Goal: Feedback & Contribution: Leave review/rating

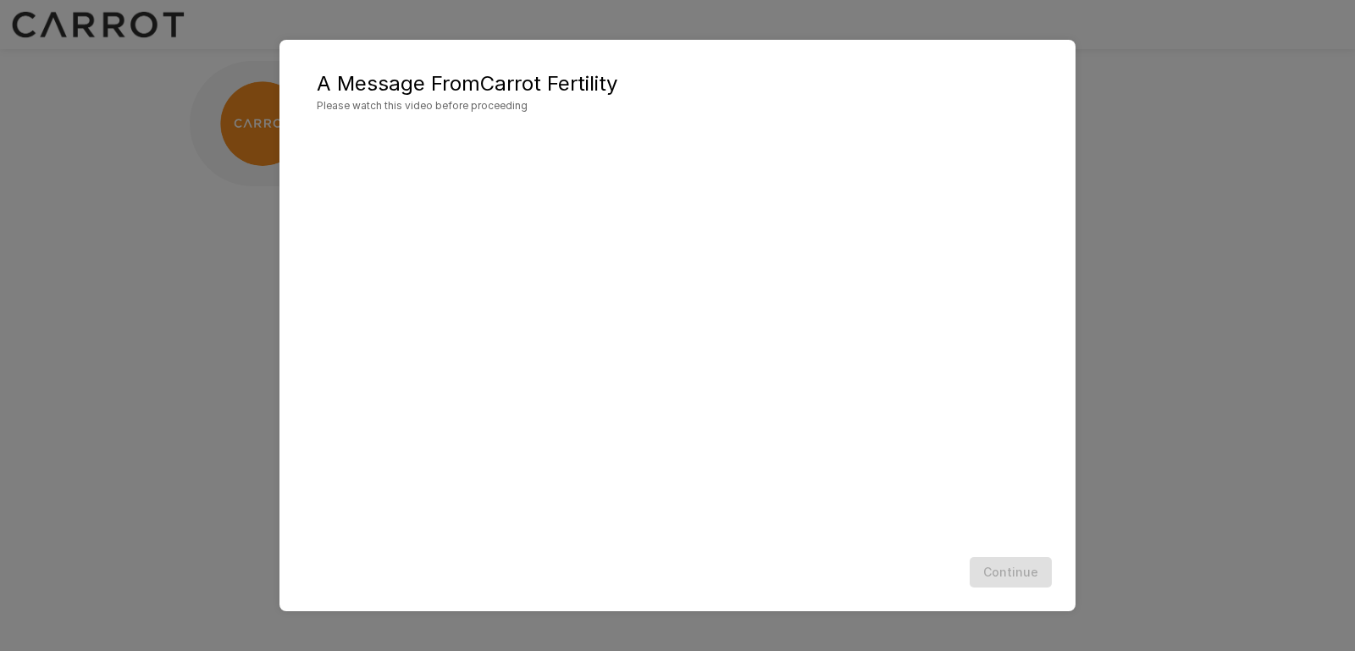
drag, startPoint x: 719, startPoint y: 558, endPoint x: 720, endPoint y: 545, distance: 12.8
click at [720, 545] on div "A Message From Carrot Fertility Please watch this video before proceeding Conti…" at bounding box center [677, 326] width 796 height 572
click at [711, 572] on div "Continue" at bounding box center [677, 572] width 762 height 45
click at [1004, 577] on div "Continue" at bounding box center [677, 572] width 762 height 45
click at [985, 563] on button "Continue" at bounding box center [1010, 572] width 82 height 31
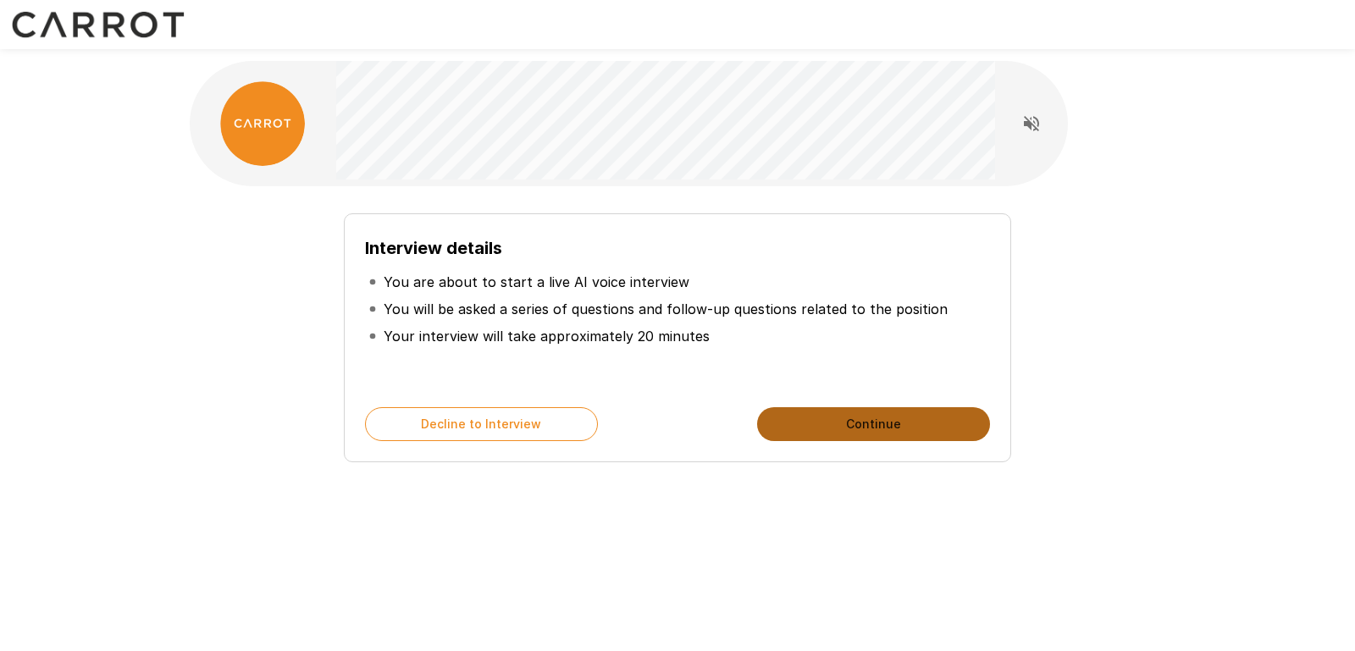
click at [866, 419] on button "Continue" at bounding box center [873, 424] width 233 height 34
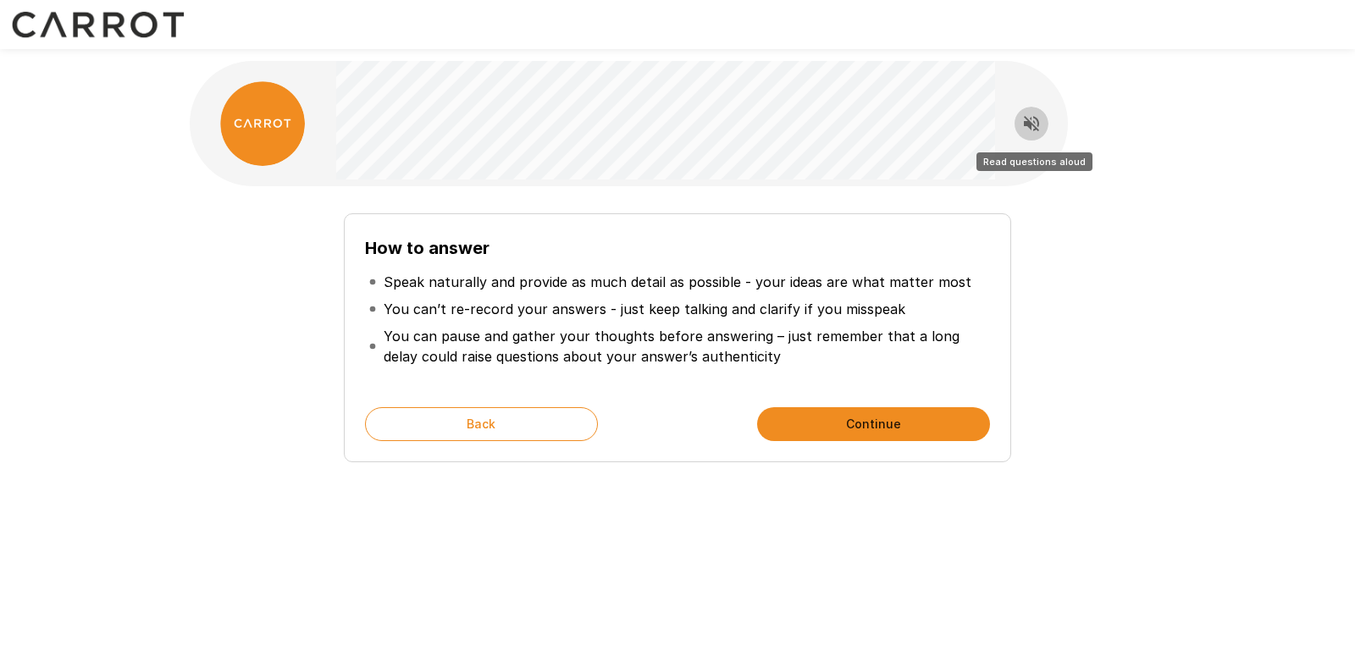
click at [1026, 122] on icon "Read questions aloud" at bounding box center [1031, 123] width 15 height 15
click at [1030, 129] on icon "Stop reading questions aloud" at bounding box center [1031, 123] width 20 height 20
click at [1030, 129] on icon "Read questions aloud" at bounding box center [1031, 123] width 20 height 20
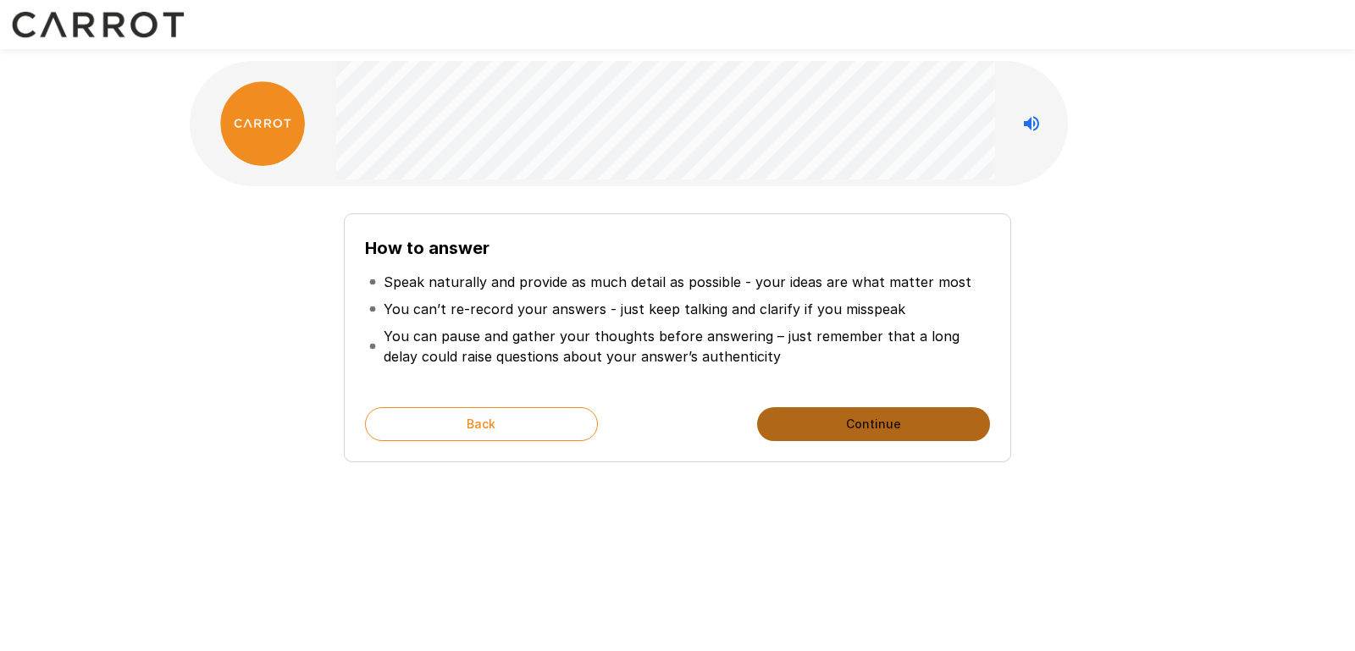
click at [843, 427] on button "Continue" at bounding box center [873, 424] width 233 height 34
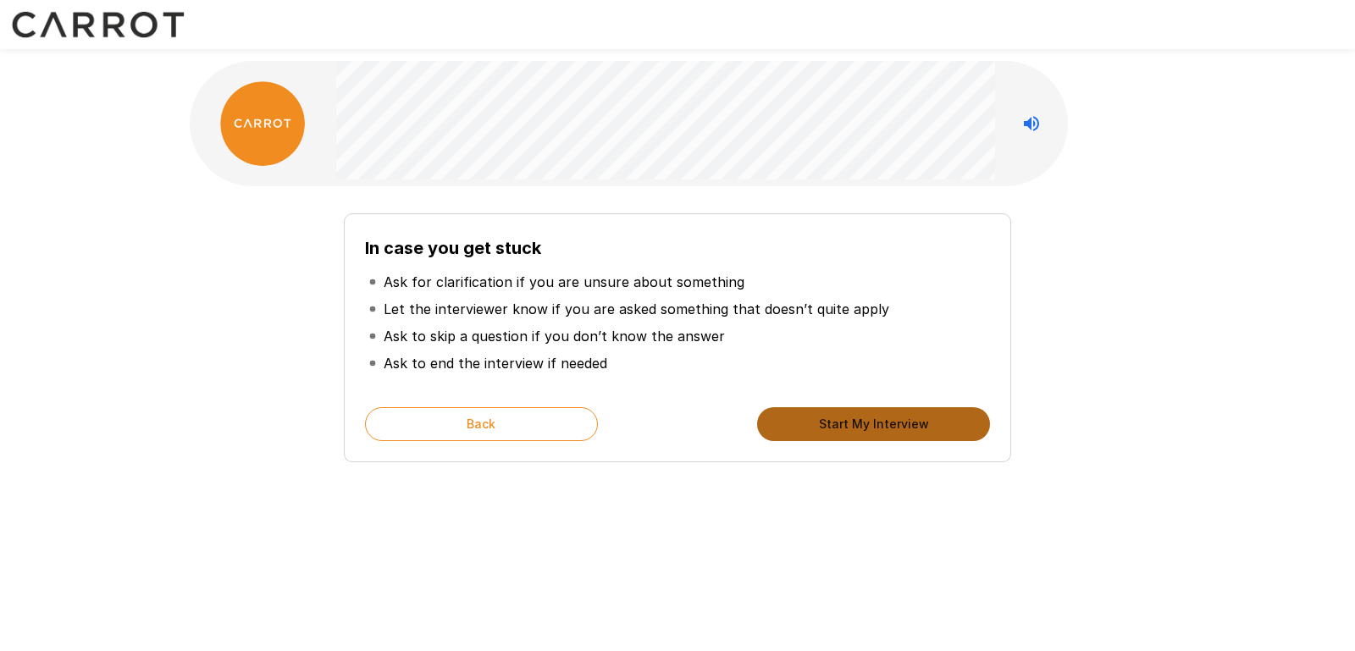
click at [851, 422] on button "Start My Interview" at bounding box center [873, 424] width 233 height 34
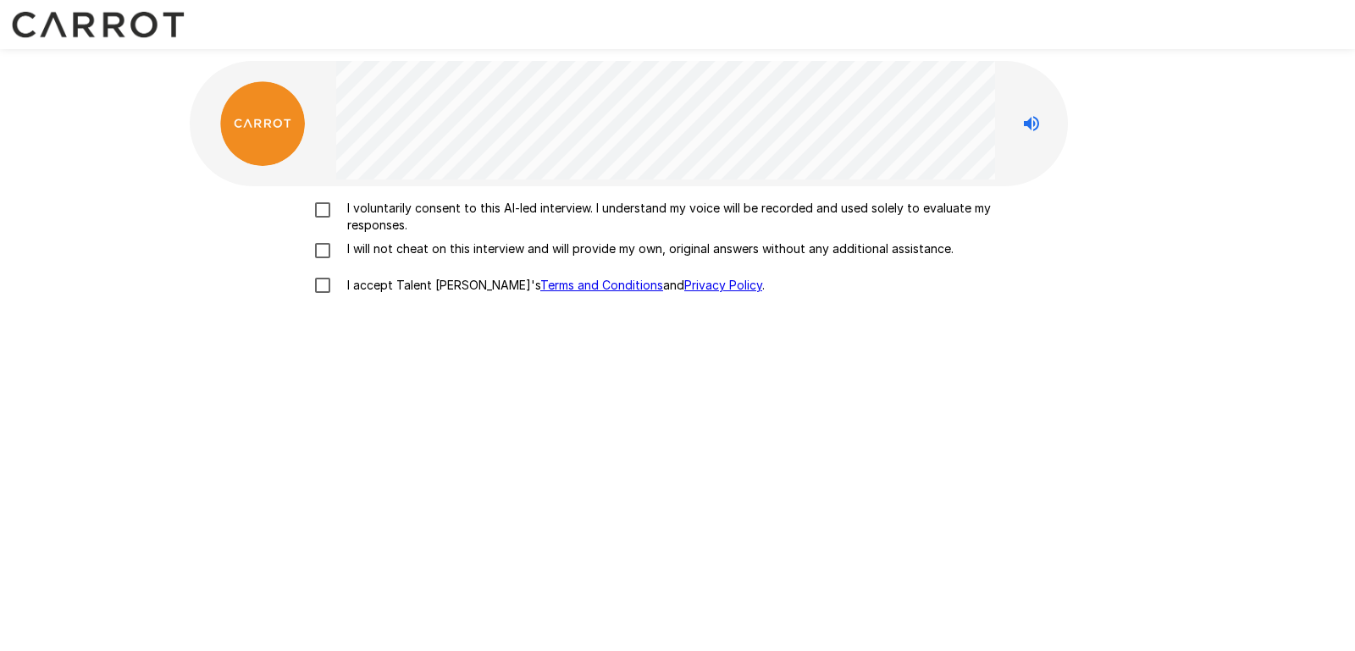
click at [362, 210] on p "I voluntarily consent to this AI-led interview. I understand my voice will be r…" at bounding box center [694, 217] width 709 height 34
click at [362, 255] on p "I will not cheat on this interview and will provide my own, original answers wi…" at bounding box center [646, 248] width 613 height 17
click at [359, 289] on p "I accept Talent Llama's Terms and Conditions and Privacy Policy ." at bounding box center [552, 285] width 424 height 17
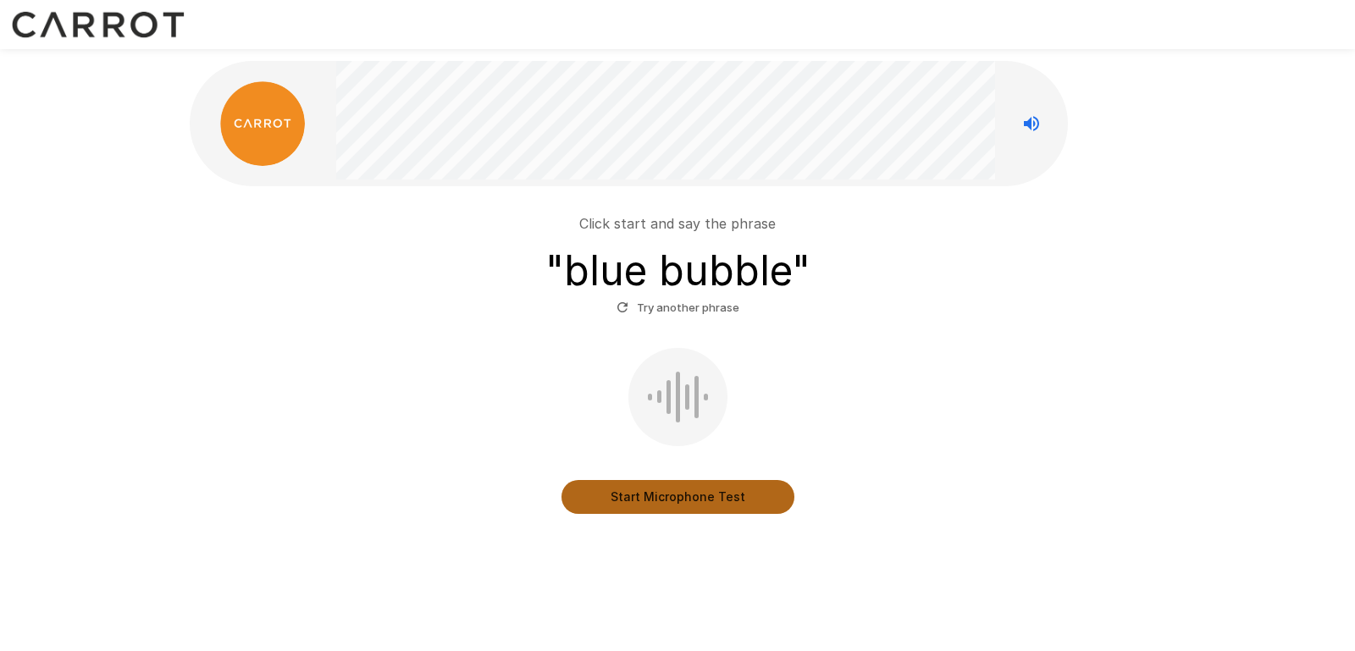
click at [638, 492] on button "Start Microphone Test" at bounding box center [677, 497] width 233 height 34
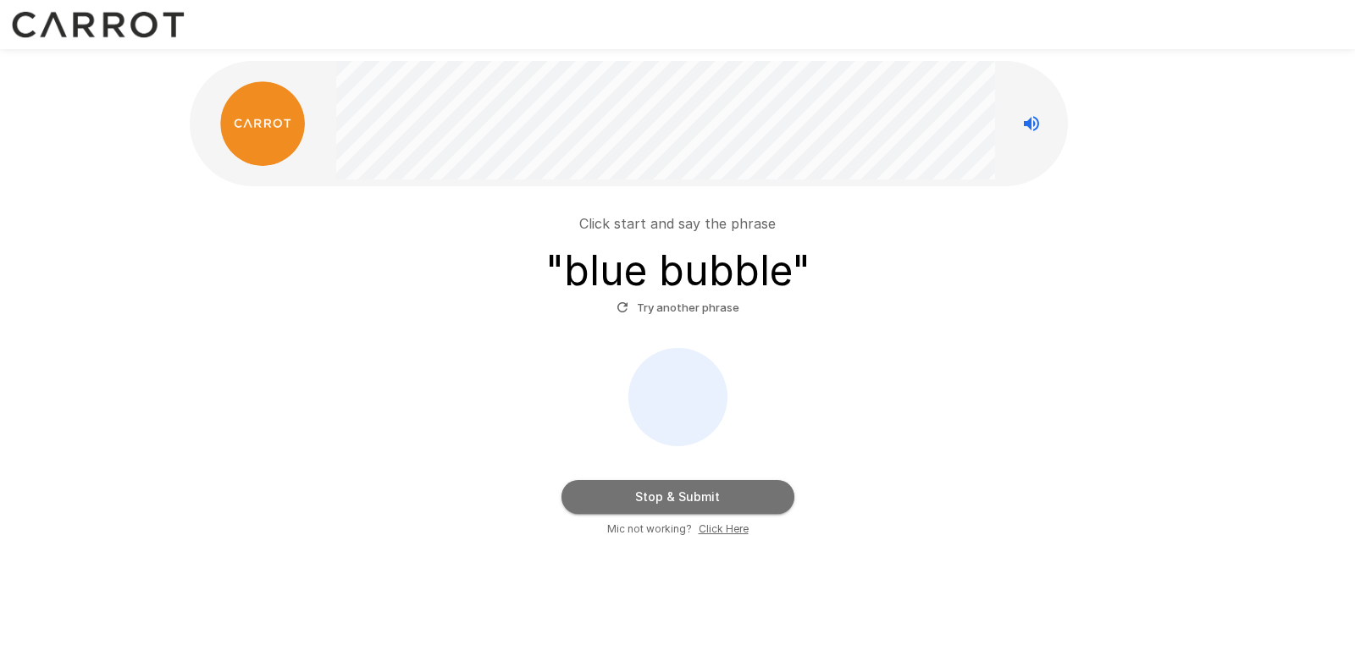
click at [638, 492] on button "Stop & Submit" at bounding box center [677, 497] width 233 height 34
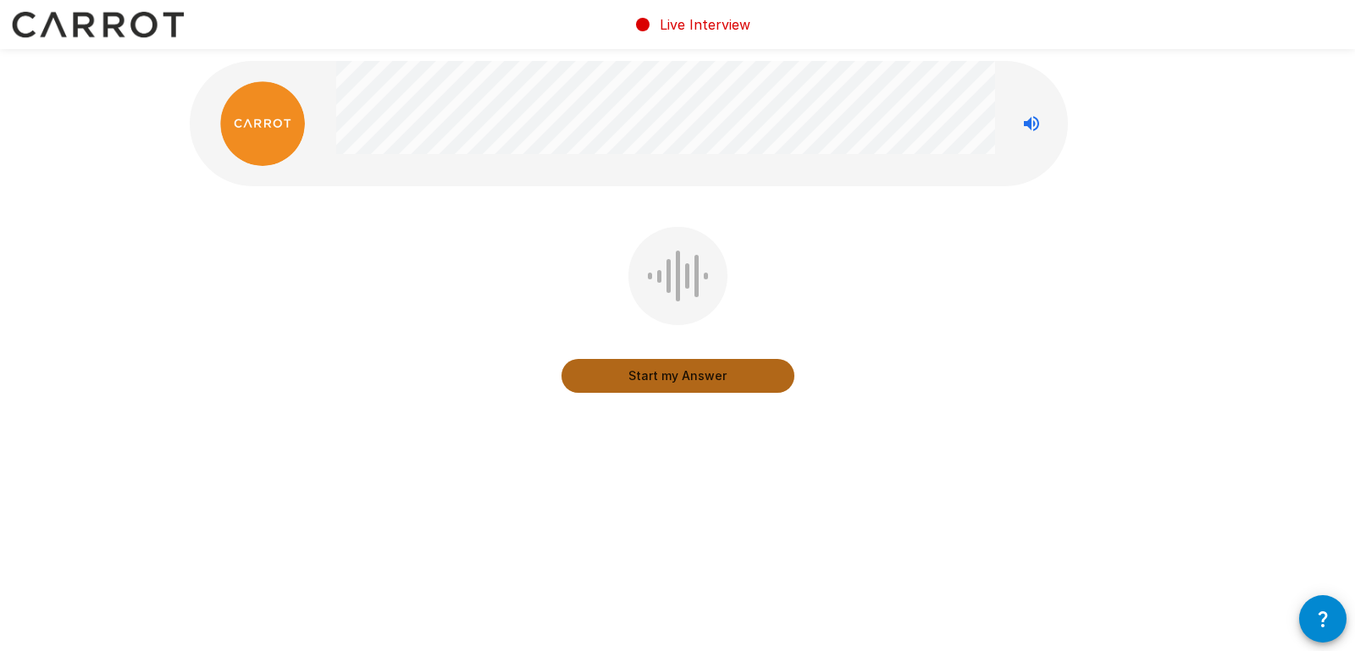
click at [723, 373] on button "Start my Answer" at bounding box center [677, 376] width 233 height 34
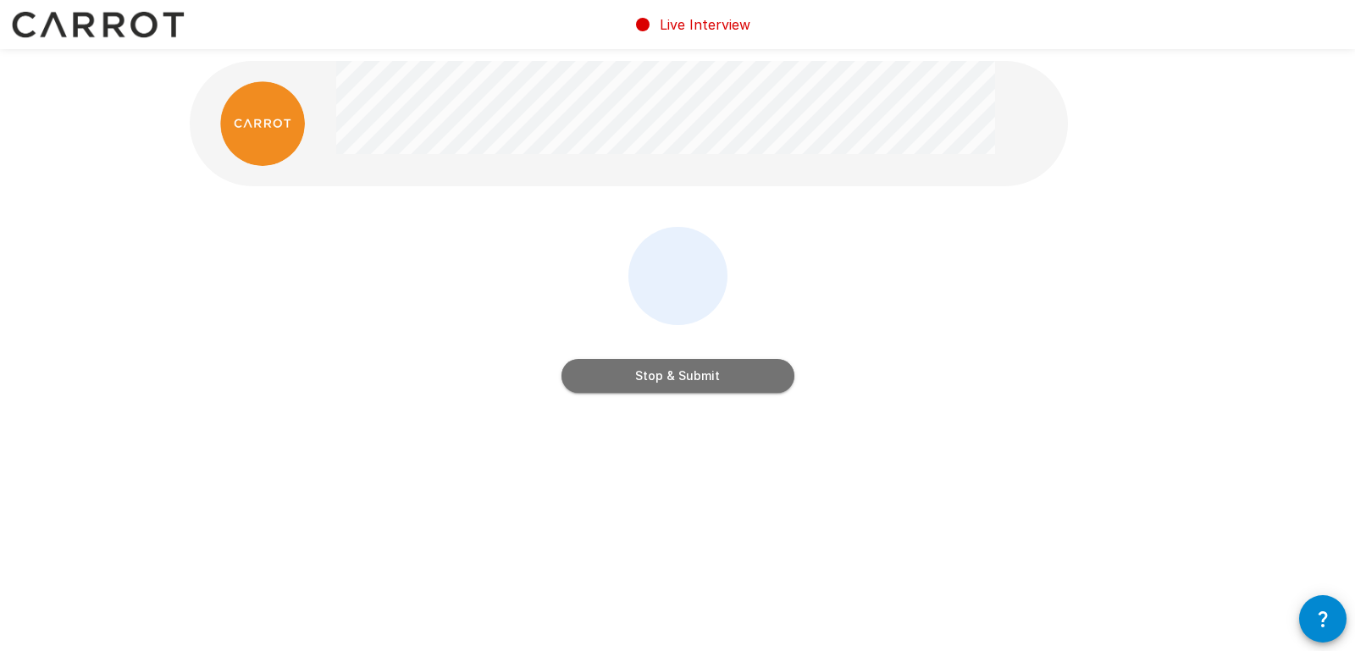
click at [723, 373] on button "Stop & Submit" at bounding box center [677, 376] width 233 height 34
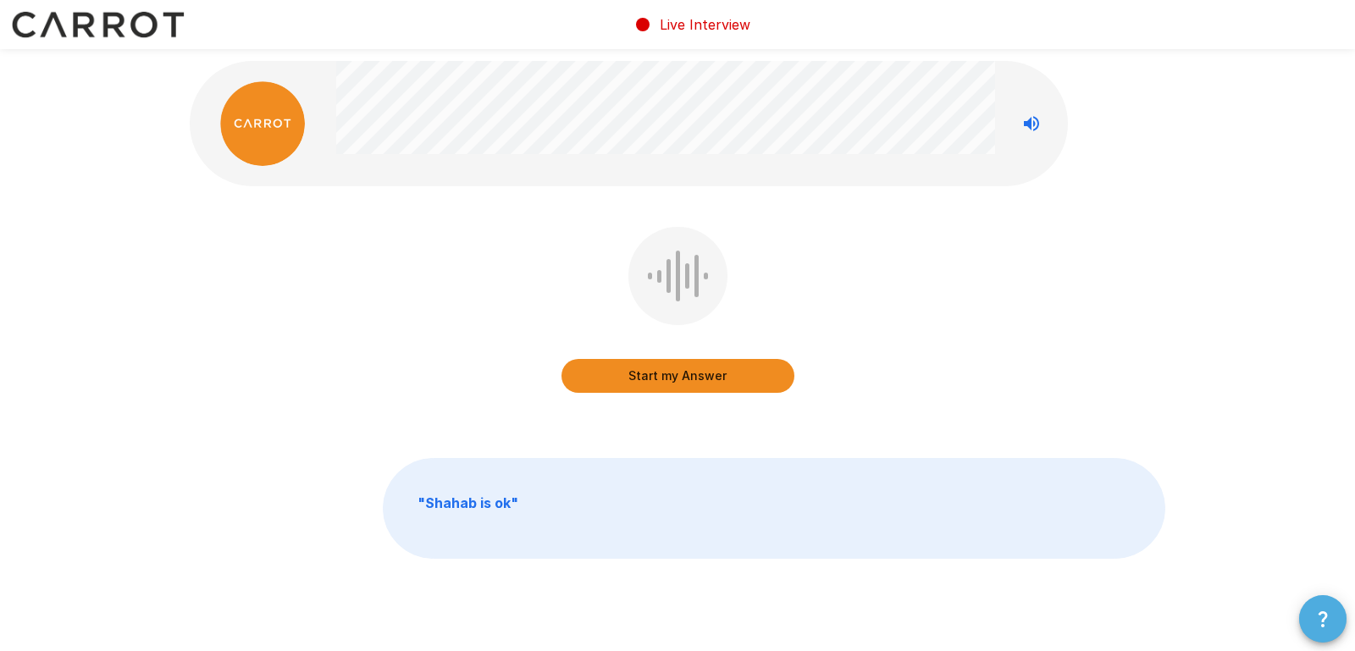
click at [1307, 624] on button "button" at bounding box center [1322, 618] width 47 height 47
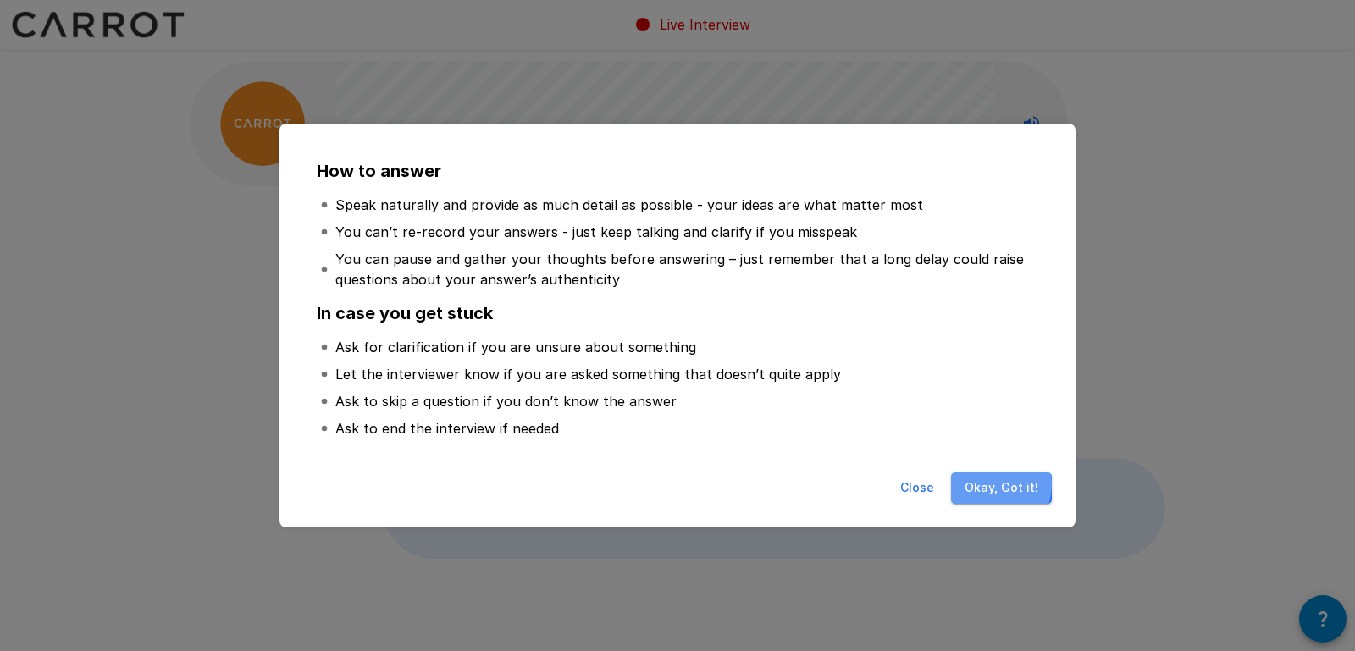
click at [993, 484] on button "Okay, Got it!" at bounding box center [1001, 487] width 101 height 31
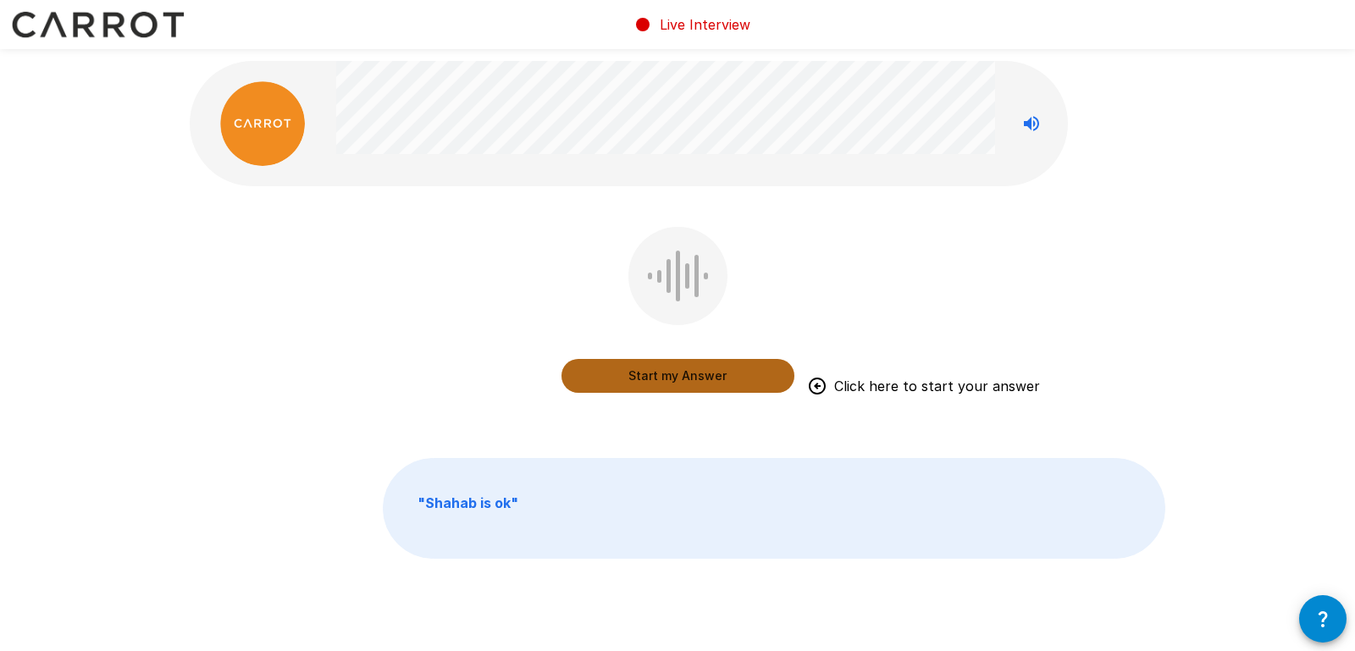
click at [687, 373] on button "Start my Answer" at bounding box center [677, 376] width 233 height 34
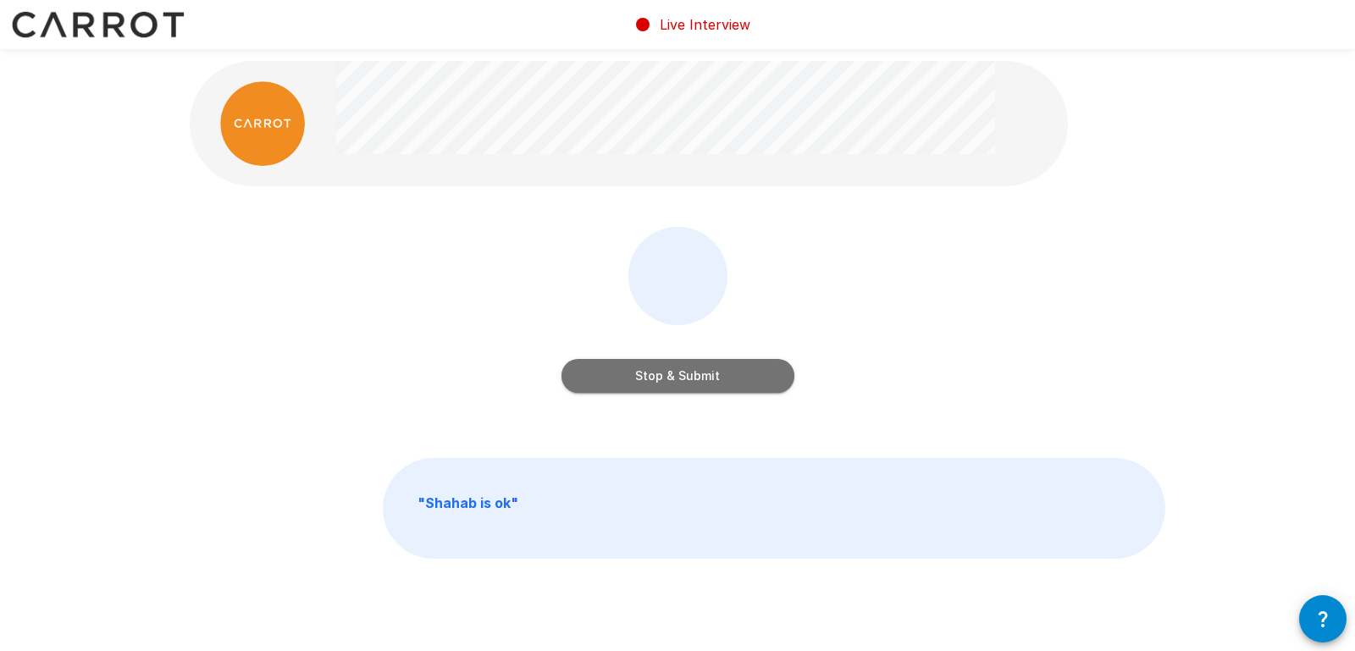
click at [718, 369] on button "Stop & Submit" at bounding box center [677, 376] width 233 height 34
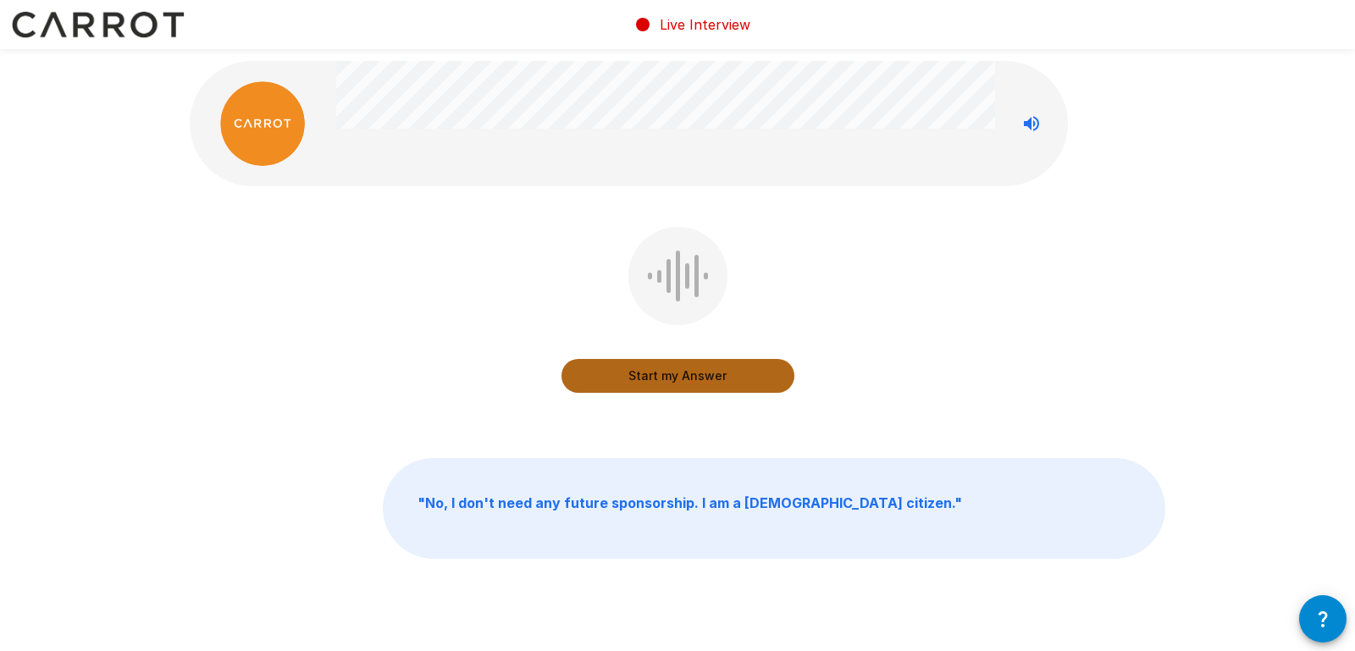
click at [682, 378] on button "Start my Answer" at bounding box center [677, 376] width 233 height 34
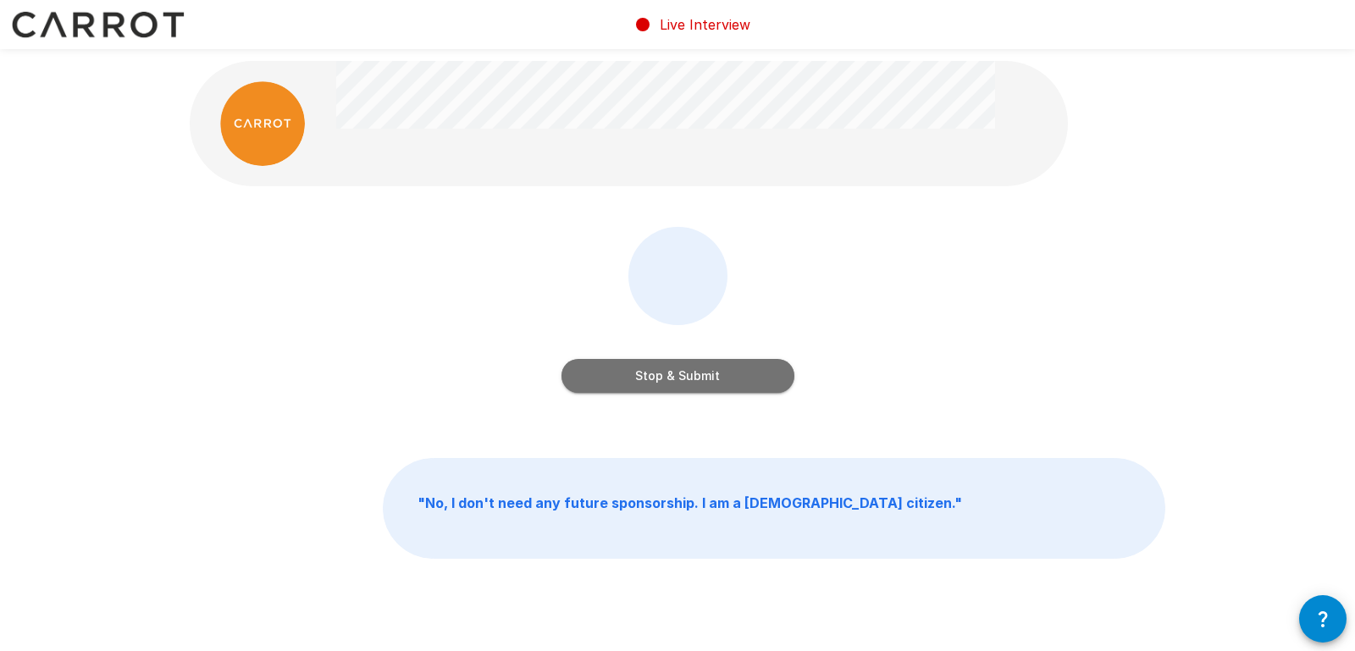
click at [726, 378] on button "Stop & Submit" at bounding box center [677, 376] width 233 height 34
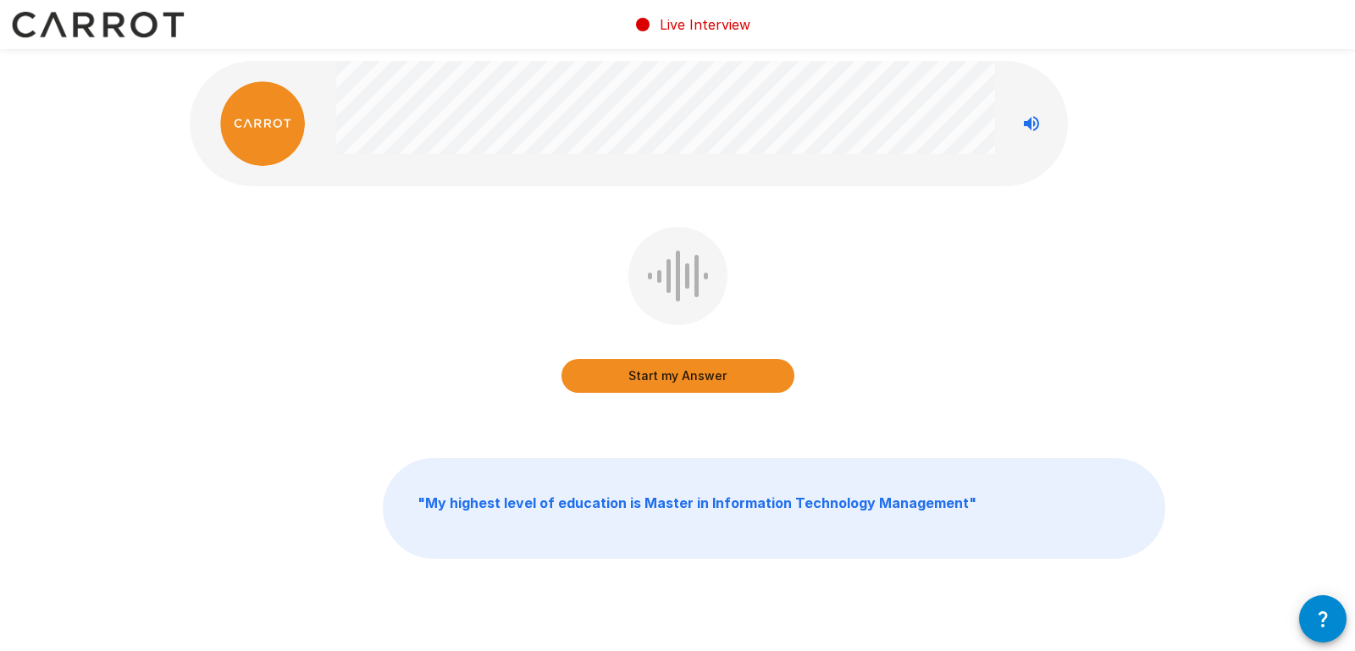
click at [692, 373] on button "Start my Answer" at bounding box center [677, 376] width 233 height 34
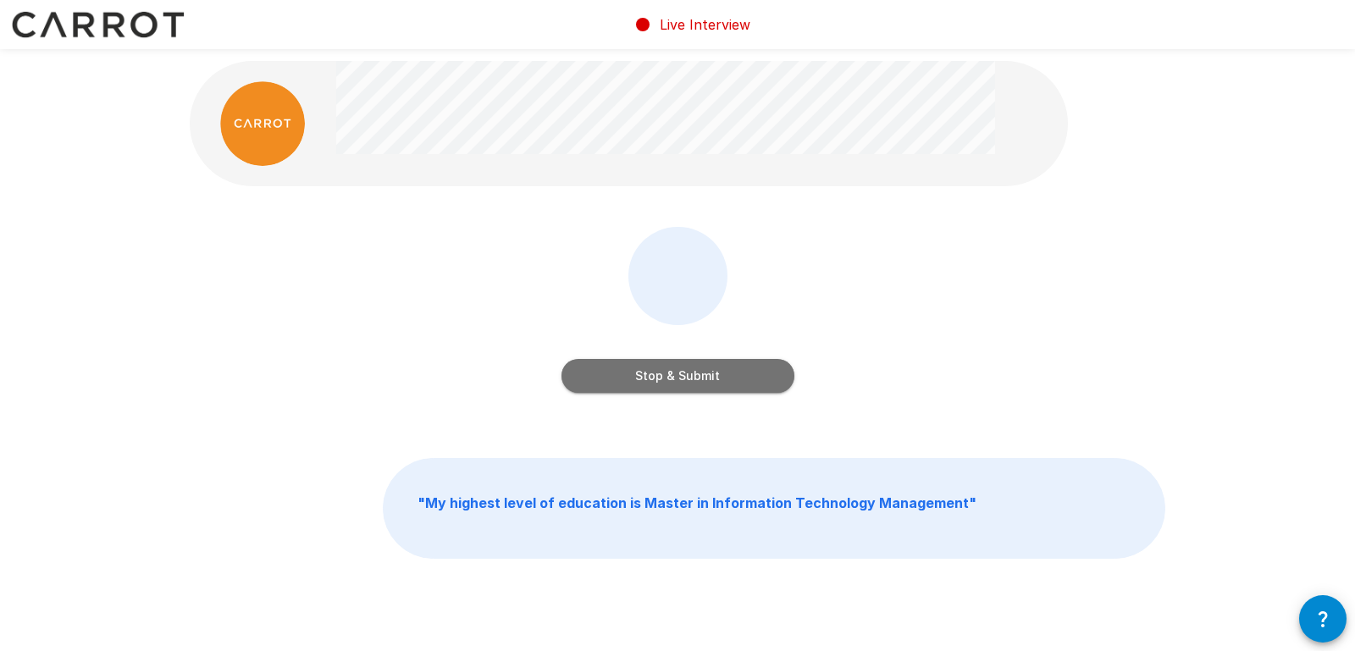
click at [699, 368] on button "Stop & Submit" at bounding box center [677, 376] width 233 height 34
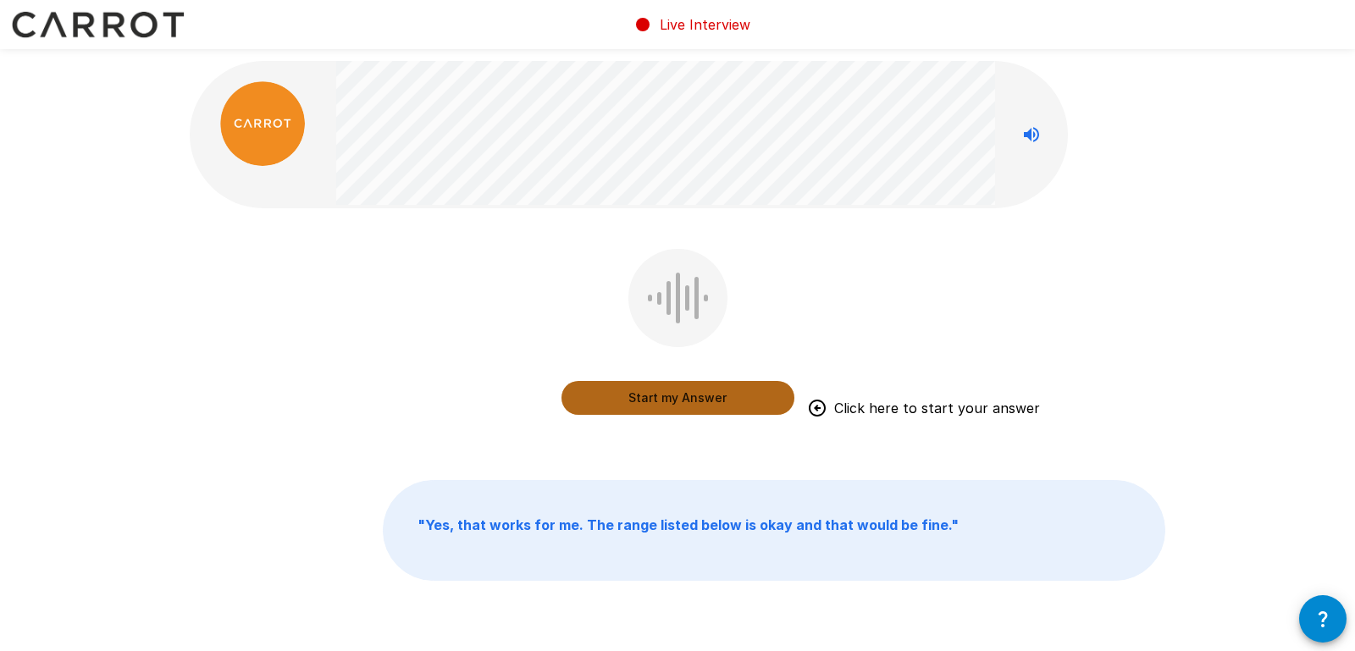
click at [718, 389] on button "Start my Answer" at bounding box center [677, 398] width 233 height 34
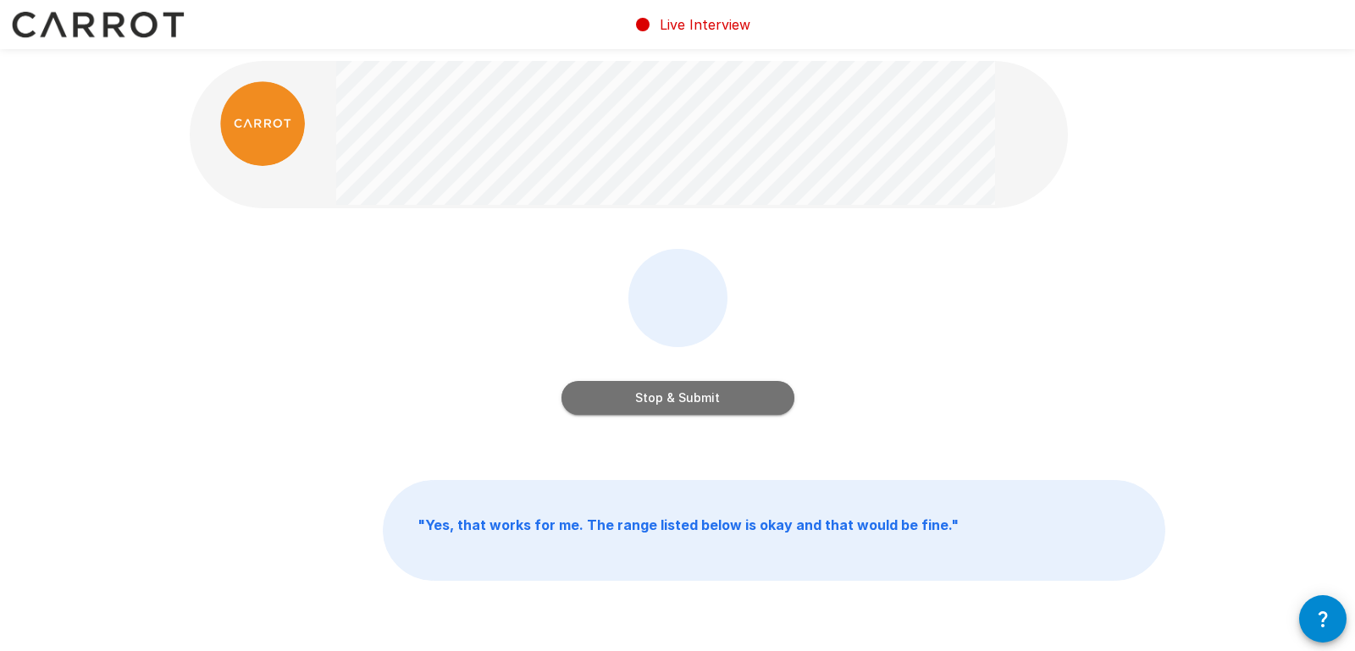
click at [718, 388] on button "Stop & Submit" at bounding box center [677, 398] width 233 height 34
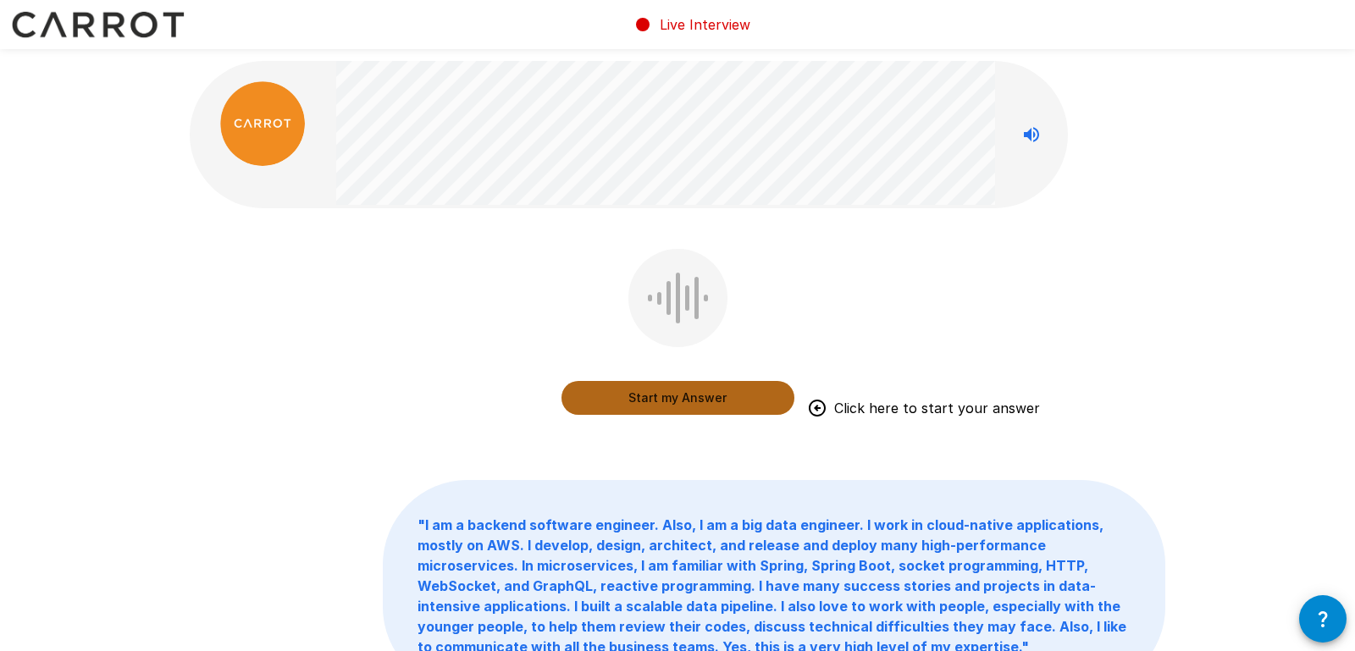
click at [678, 400] on button "Start my Answer" at bounding box center [677, 398] width 233 height 34
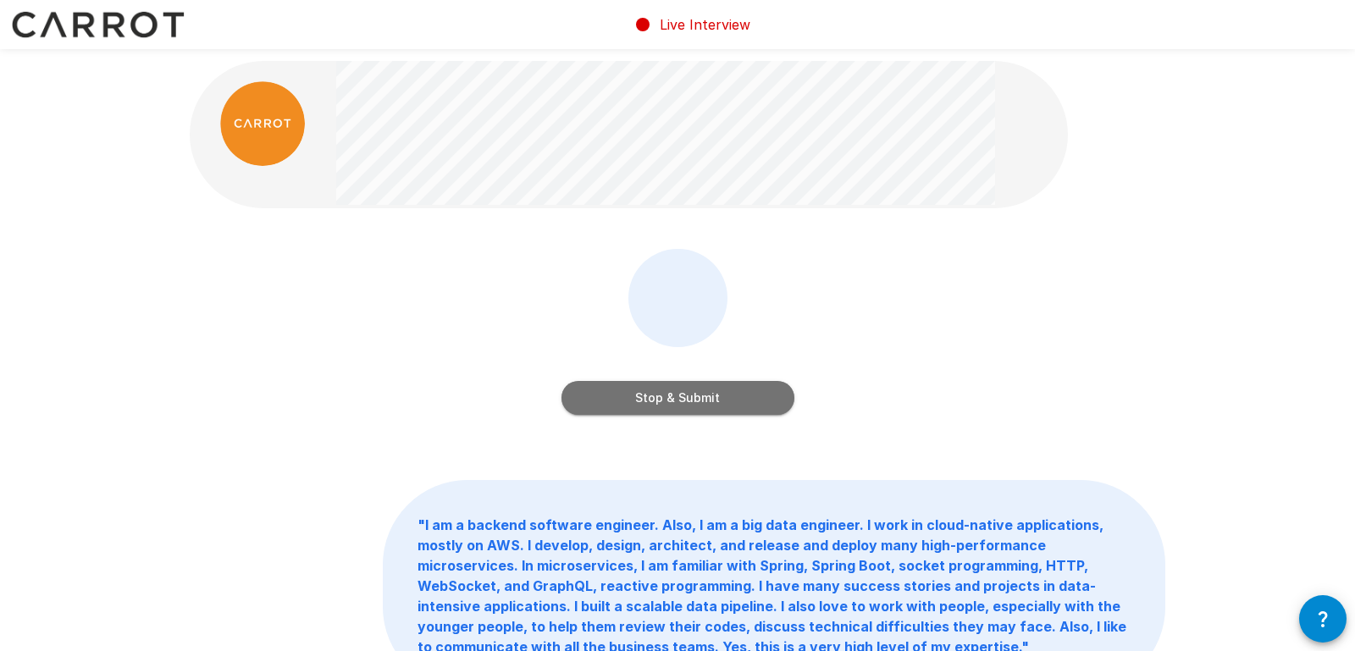
click at [668, 397] on button "Stop & Submit" at bounding box center [677, 398] width 233 height 34
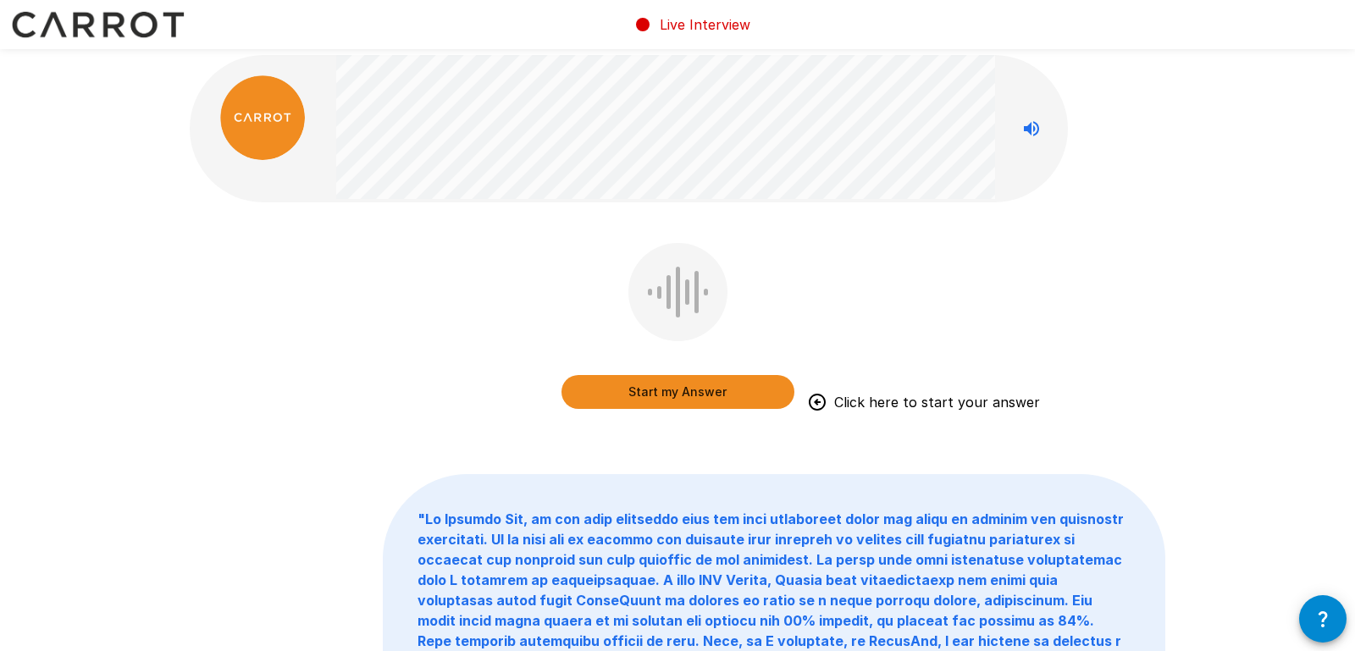
scroll to position [4, 0]
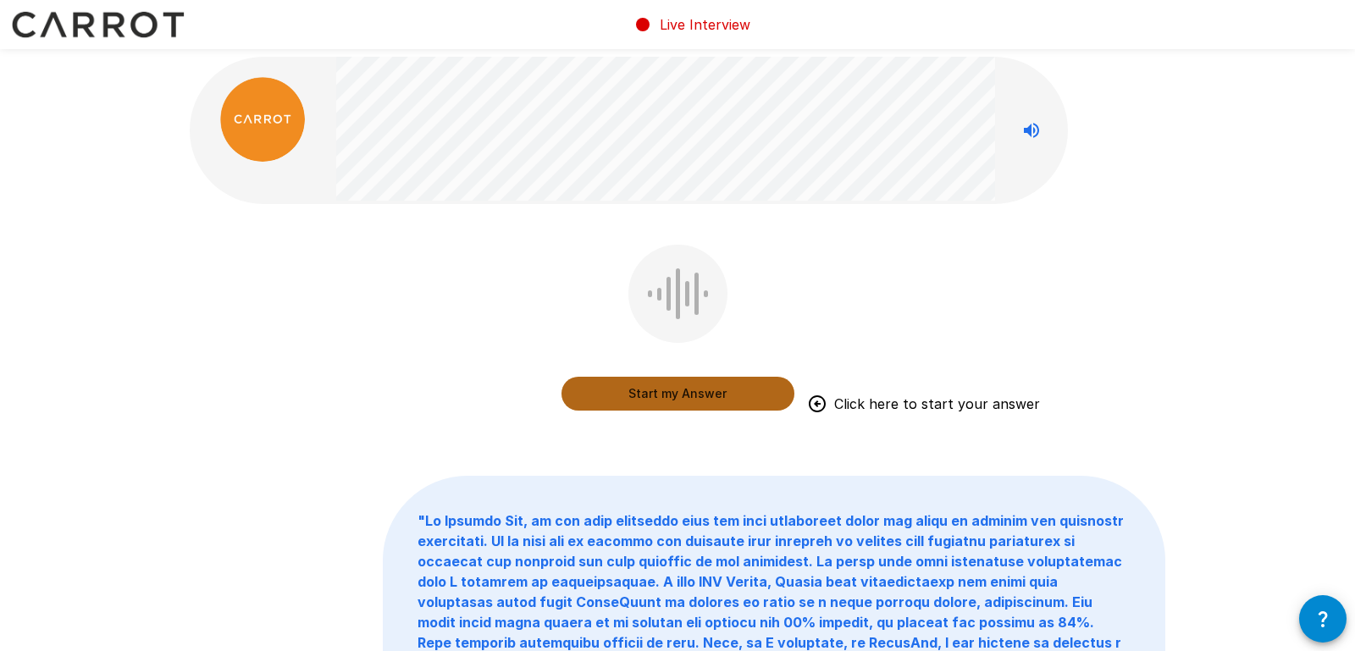
click at [668, 397] on button "Start my Answer" at bounding box center [677, 394] width 233 height 34
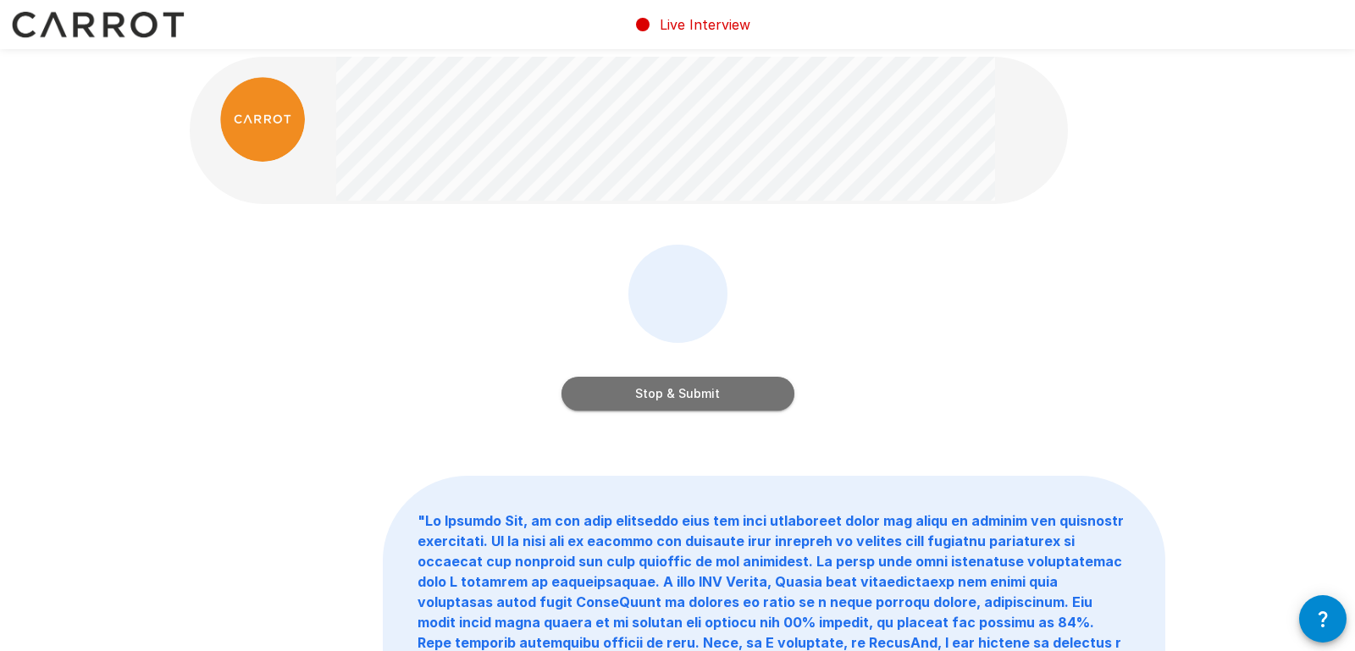
click at [688, 395] on button "Stop & Submit" at bounding box center [677, 394] width 233 height 34
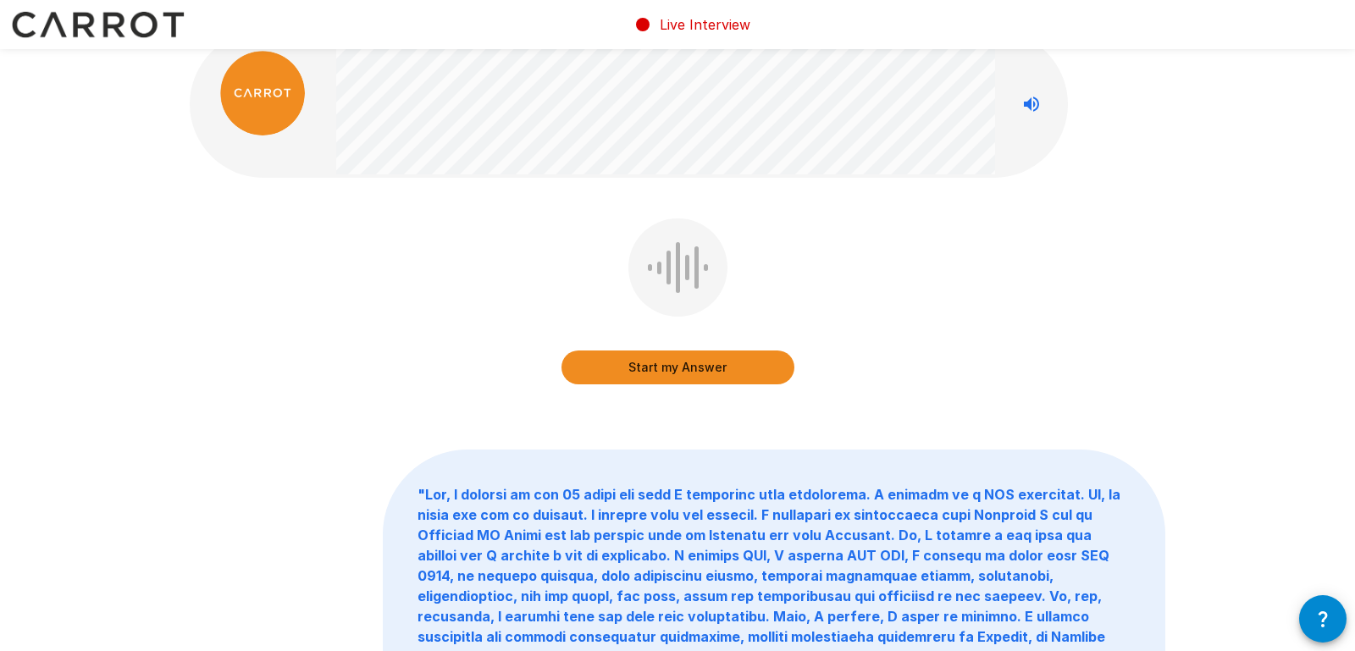
scroll to position [19, 0]
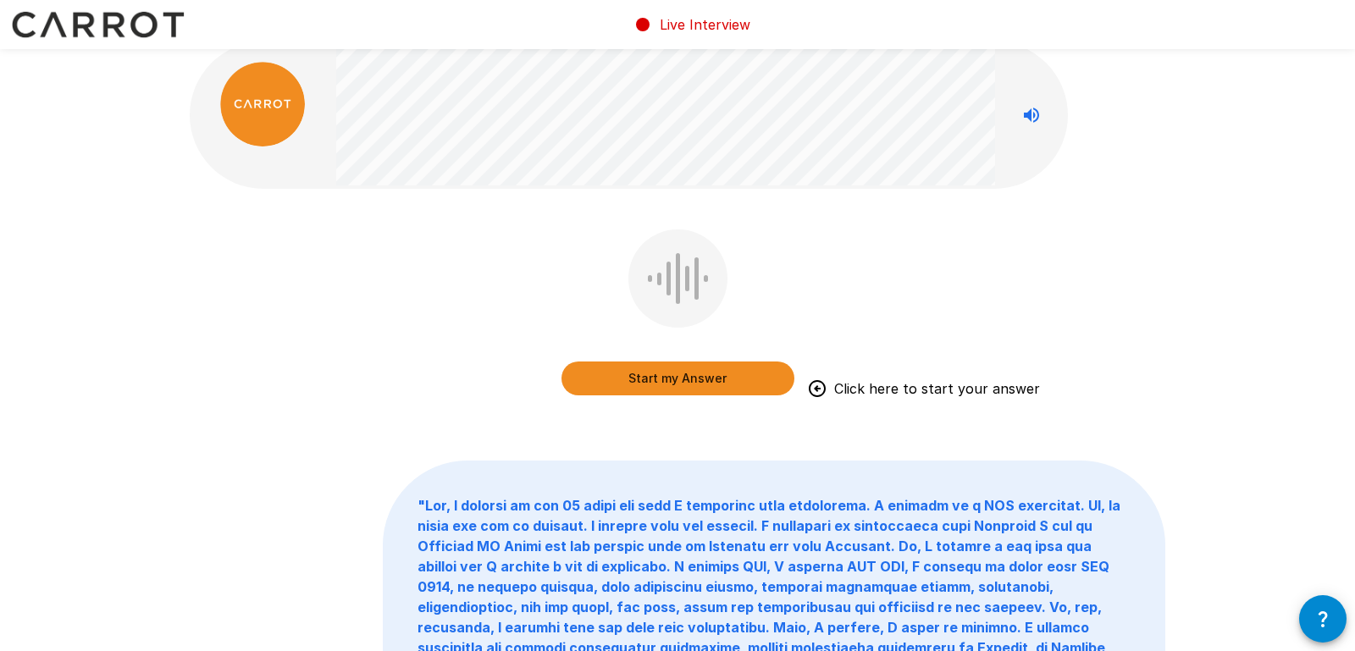
click at [710, 367] on button "Start my Answer" at bounding box center [677, 379] width 233 height 34
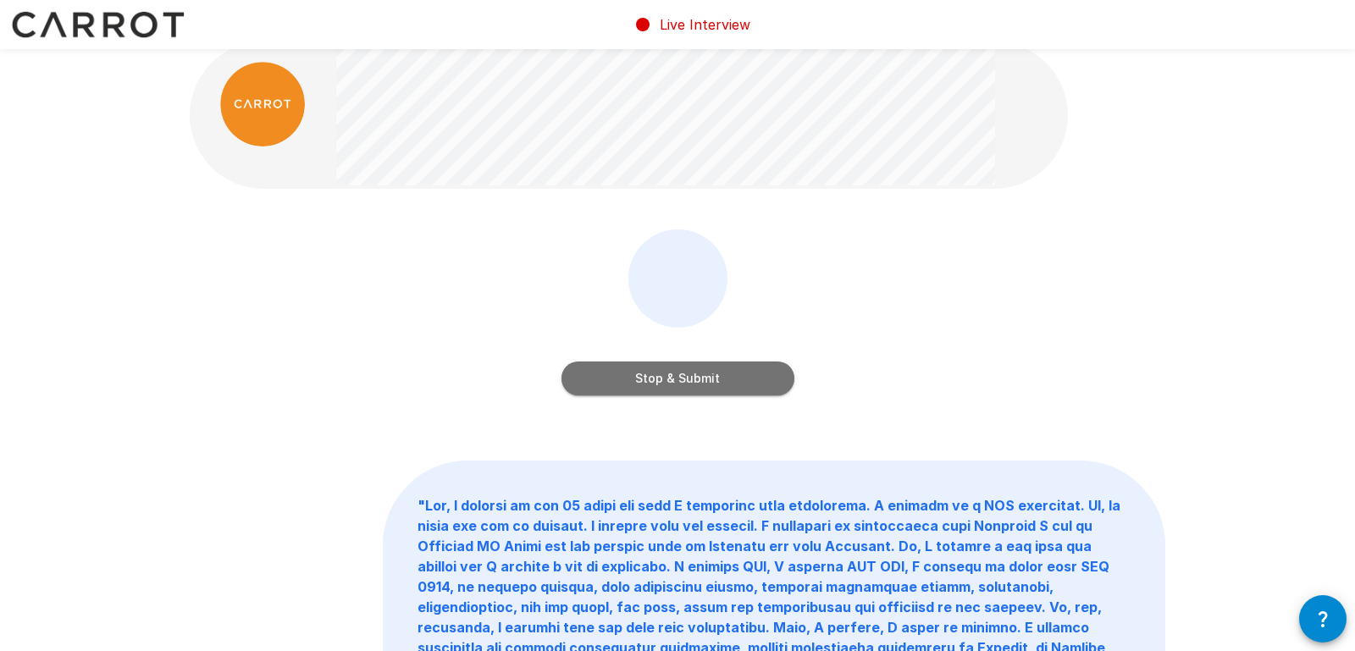
click at [663, 375] on button "Stop & Submit" at bounding box center [677, 379] width 233 height 34
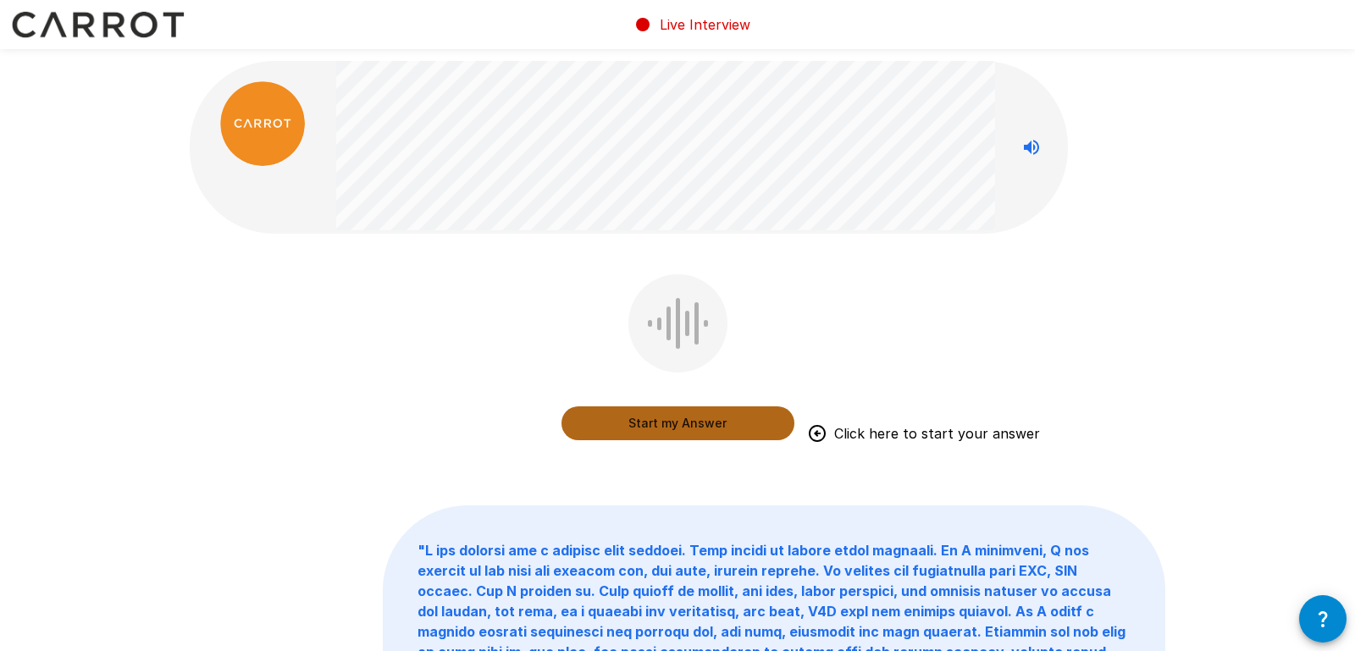
click at [678, 408] on button "Start my Answer" at bounding box center [677, 423] width 233 height 34
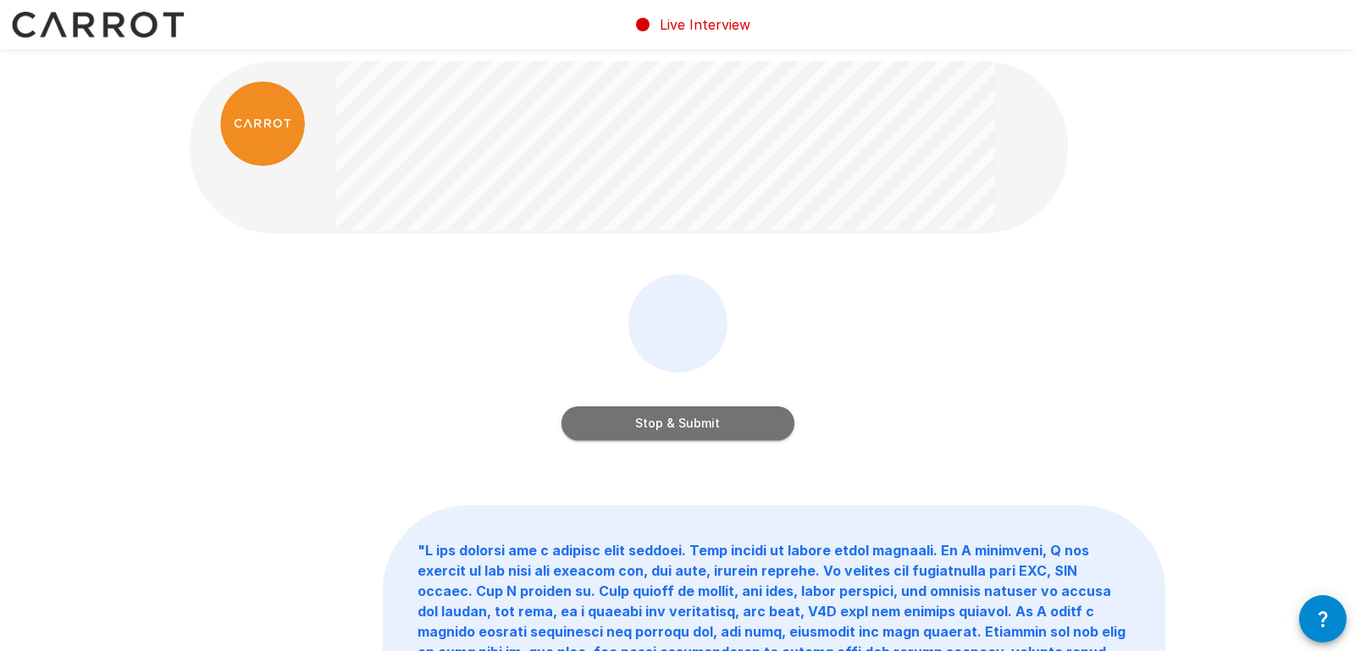
click at [695, 428] on button "Stop & Submit" at bounding box center [677, 423] width 233 height 34
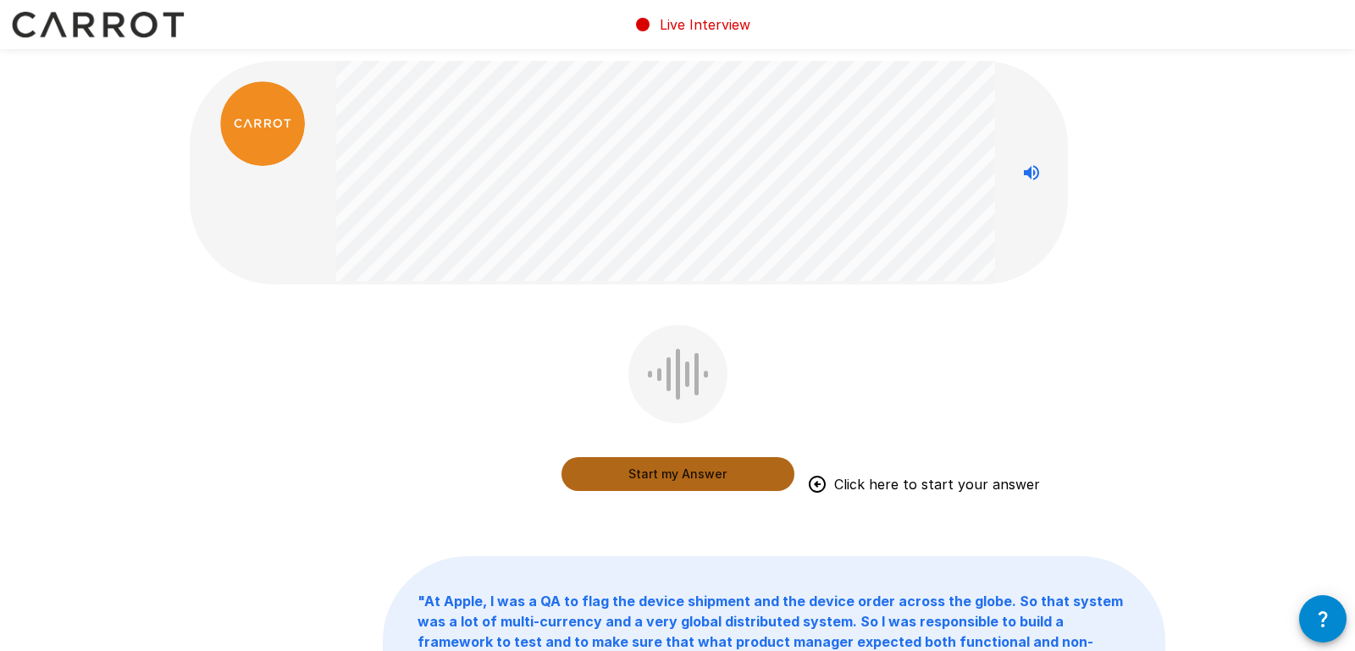
click at [704, 471] on button "Start my Answer" at bounding box center [677, 474] width 233 height 34
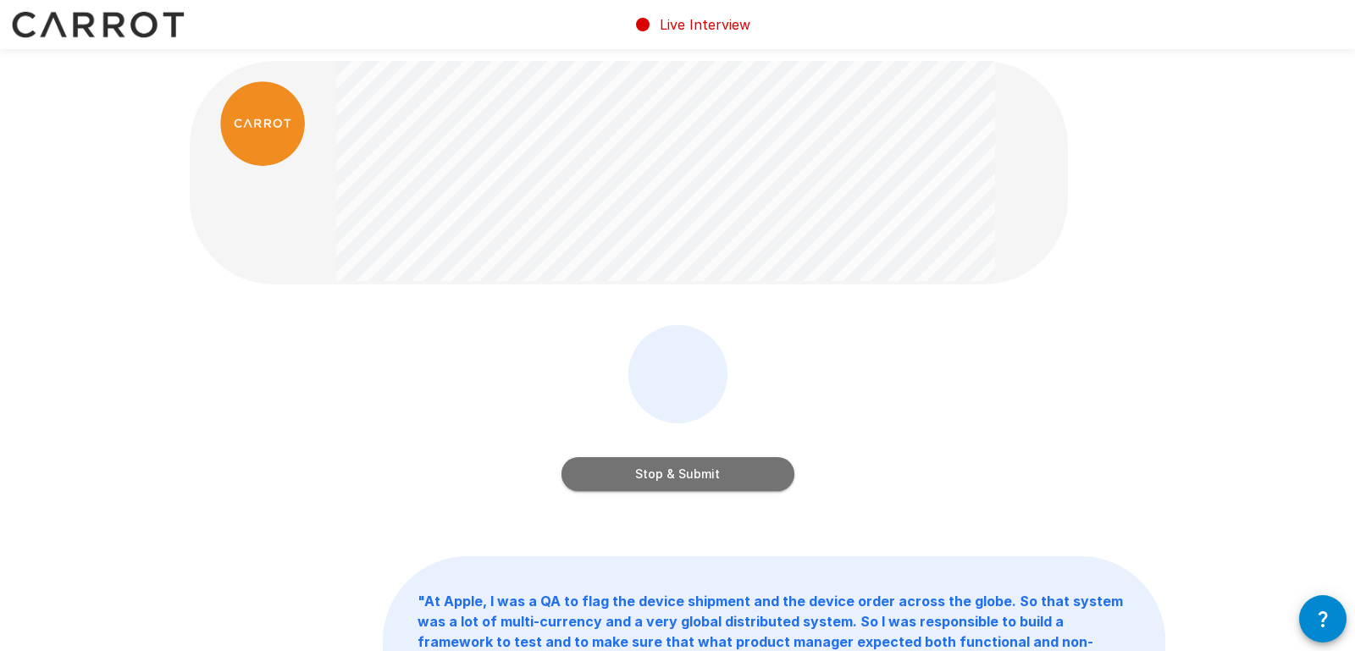
click at [705, 471] on button "Stop & Submit" at bounding box center [677, 474] width 233 height 34
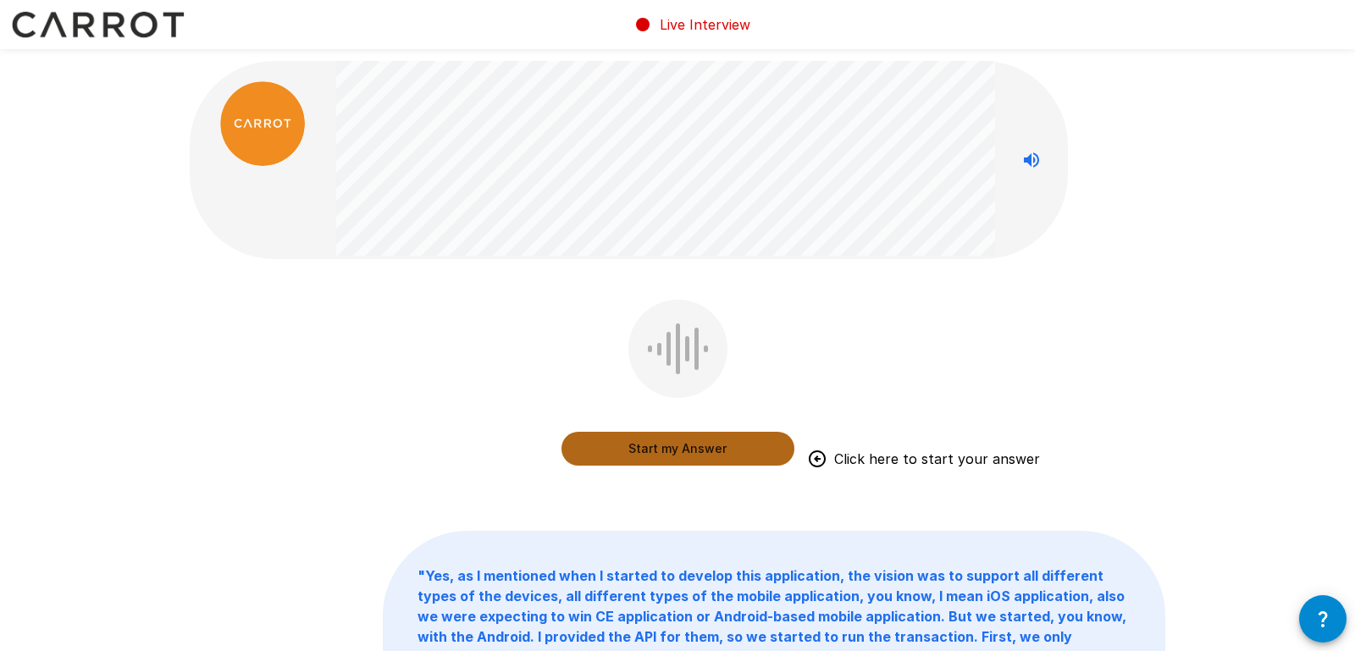
click at [635, 434] on button "Start my Answer" at bounding box center [677, 449] width 233 height 34
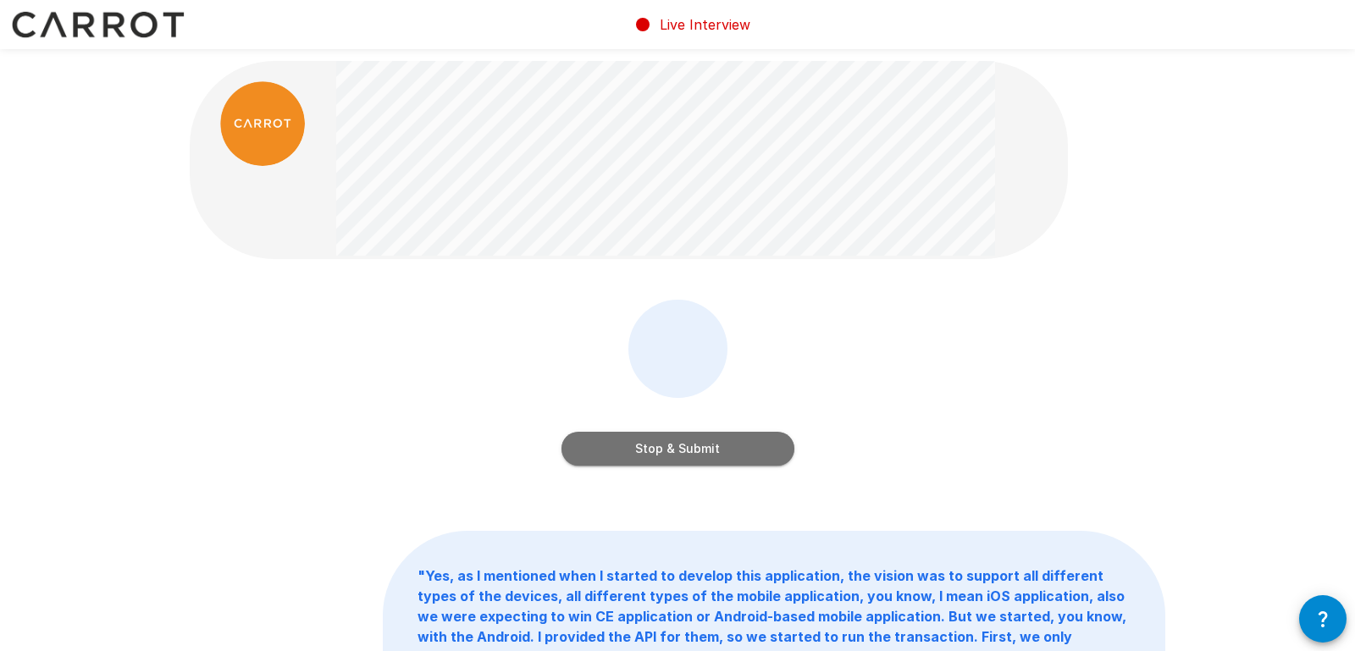
click at [703, 452] on button "Stop & Submit" at bounding box center [677, 449] width 233 height 34
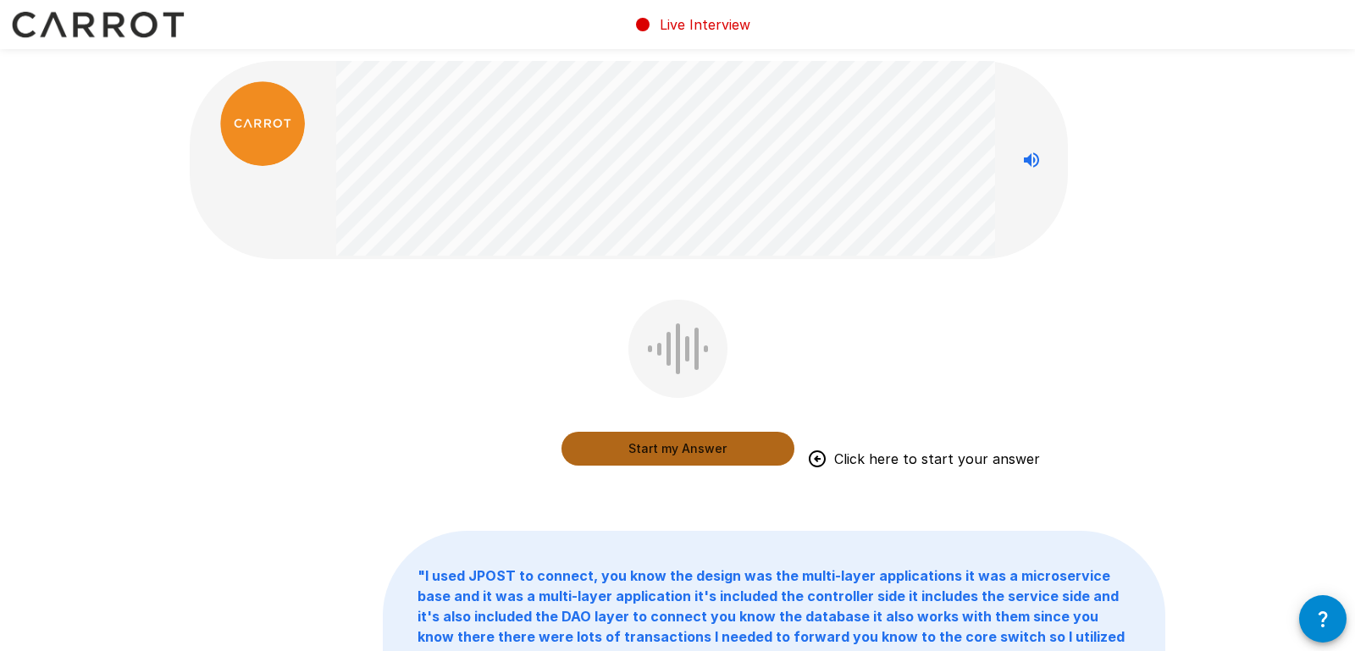
click at [657, 448] on button "Start my Answer" at bounding box center [677, 449] width 233 height 34
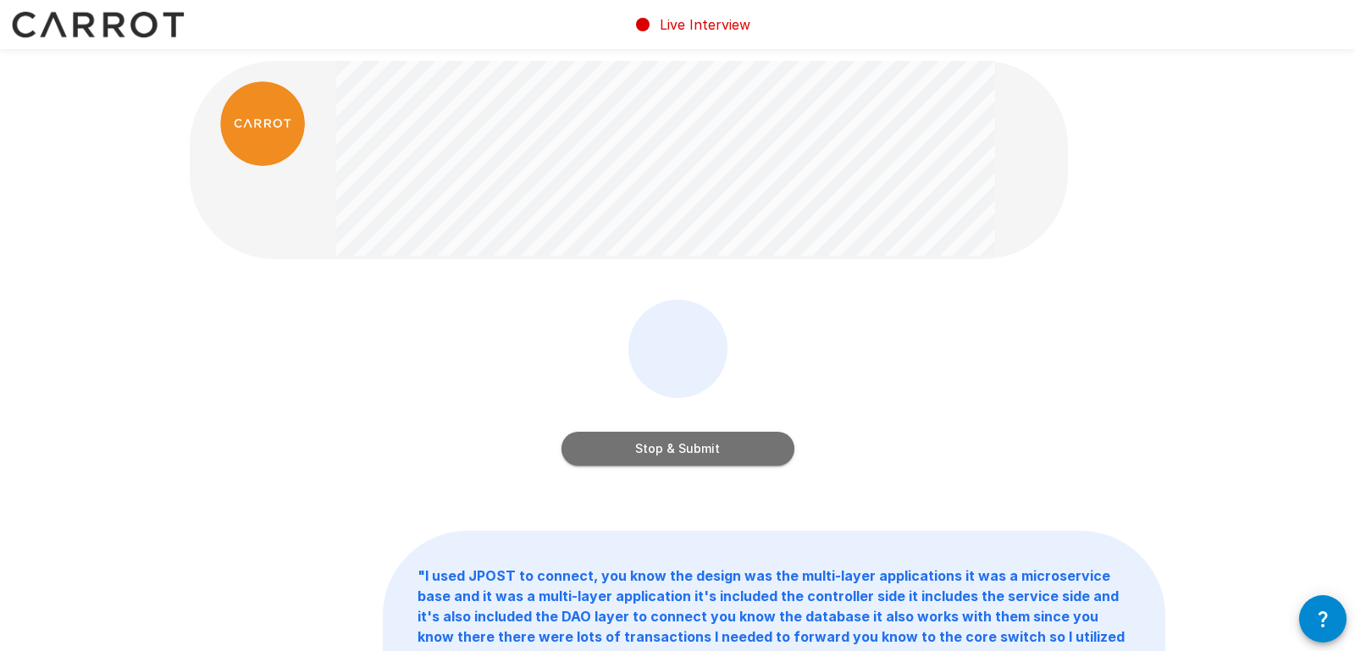
click at [693, 443] on button "Stop & Submit" at bounding box center [677, 449] width 233 height 34
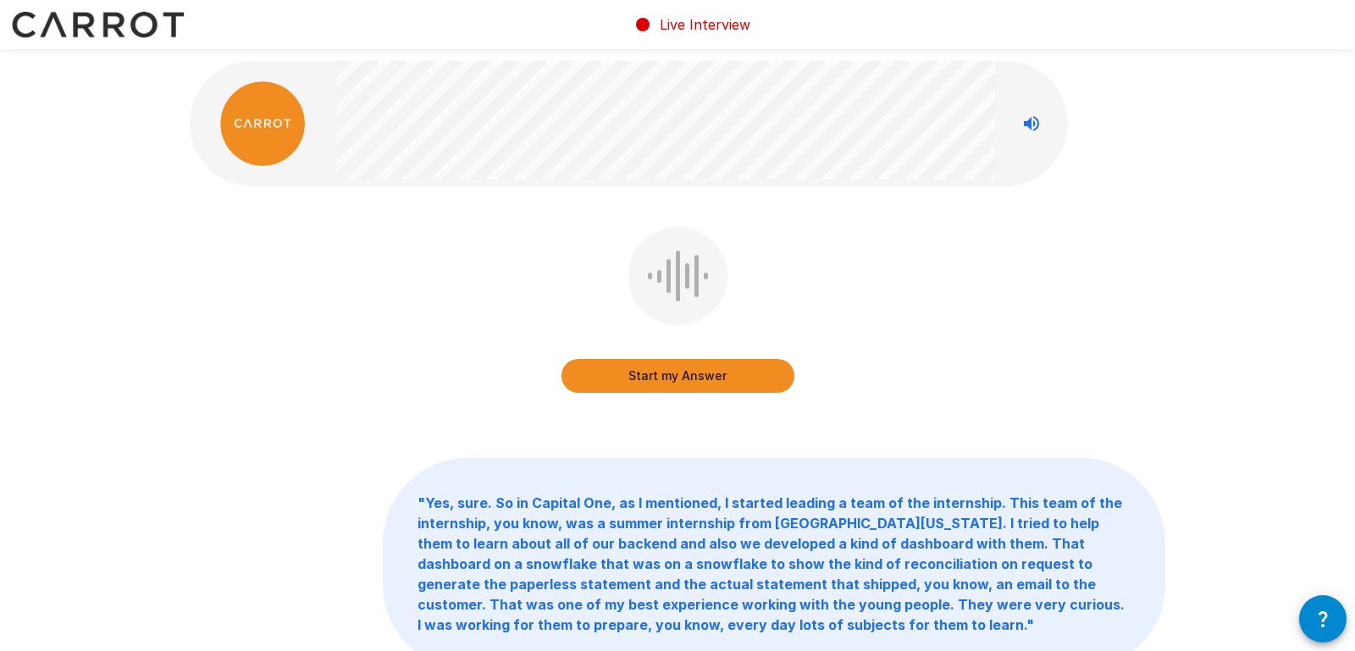
click at [630, 378] on button "Start my Answer" at bounding box center [677, 376] width 233 height 34
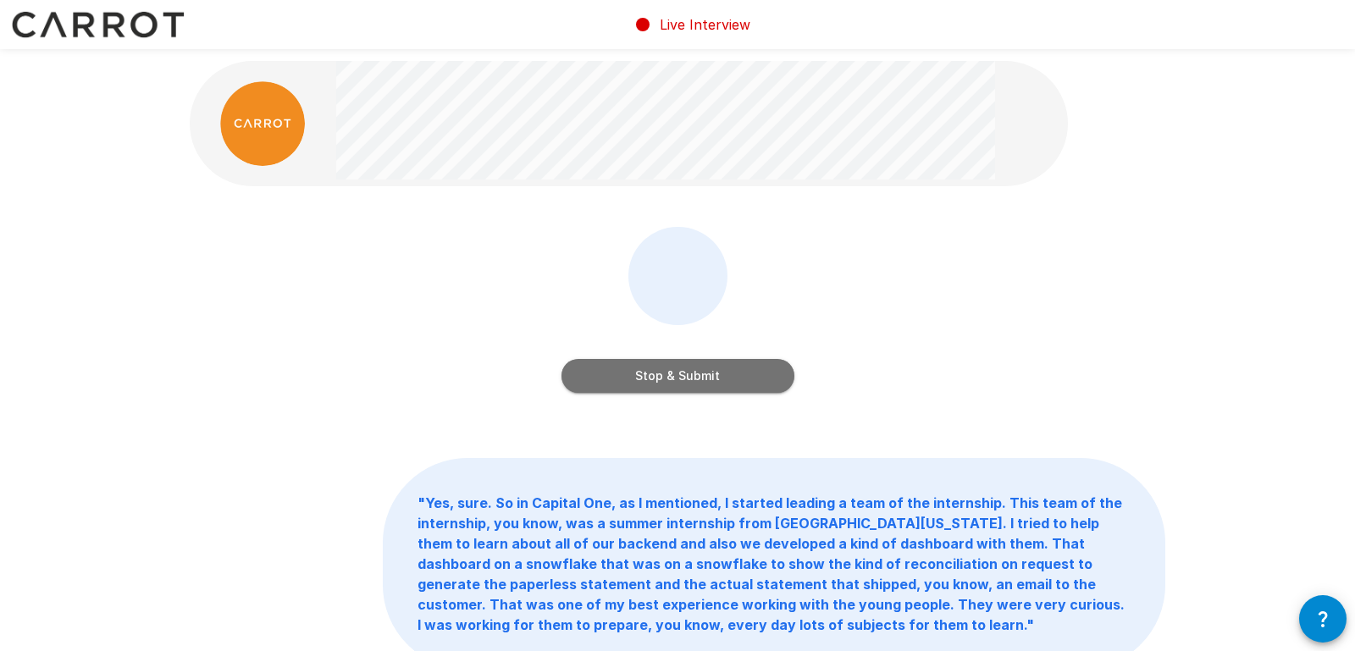
click at [676, 373] on button "Stop & Submit" at bounding box center [677, 376] width 233 height 34
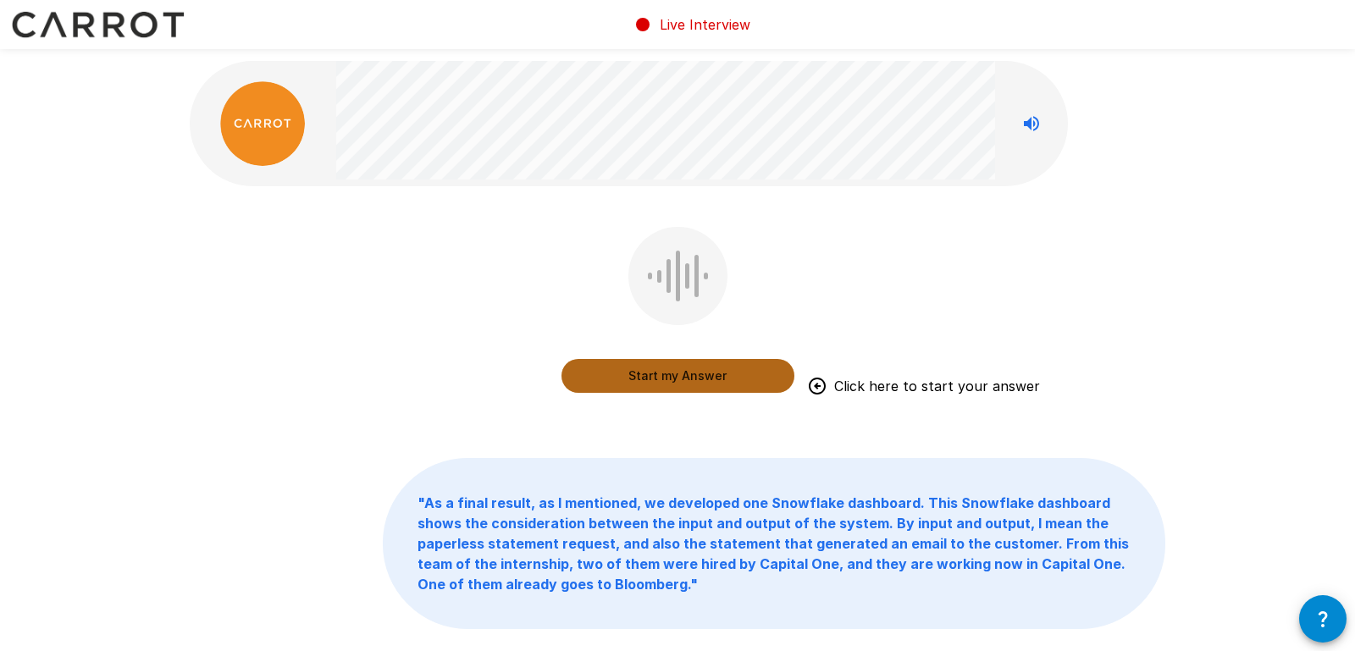
click at [637, 367] on button "Start my Answer" at bounding box center [677, 376] width 233 height 34
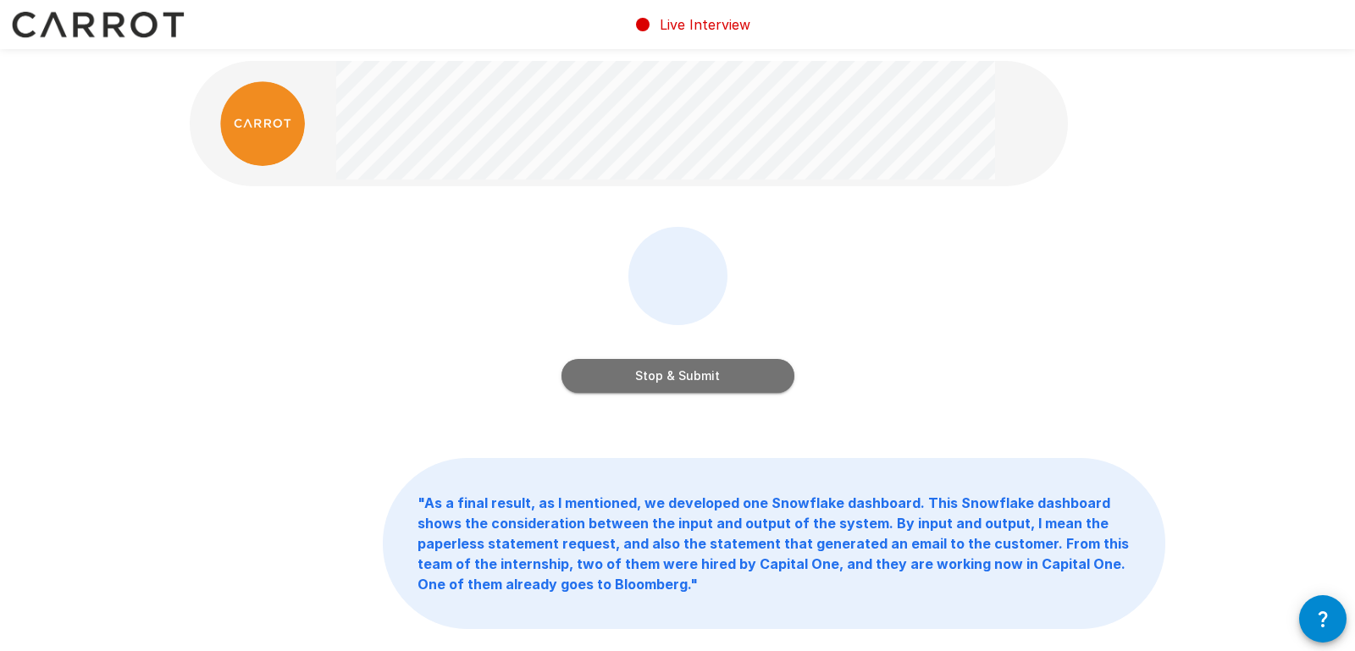
click at [675, 375] on button "Stop & Submit" at bounding box center [677, 376] width 233 height 34
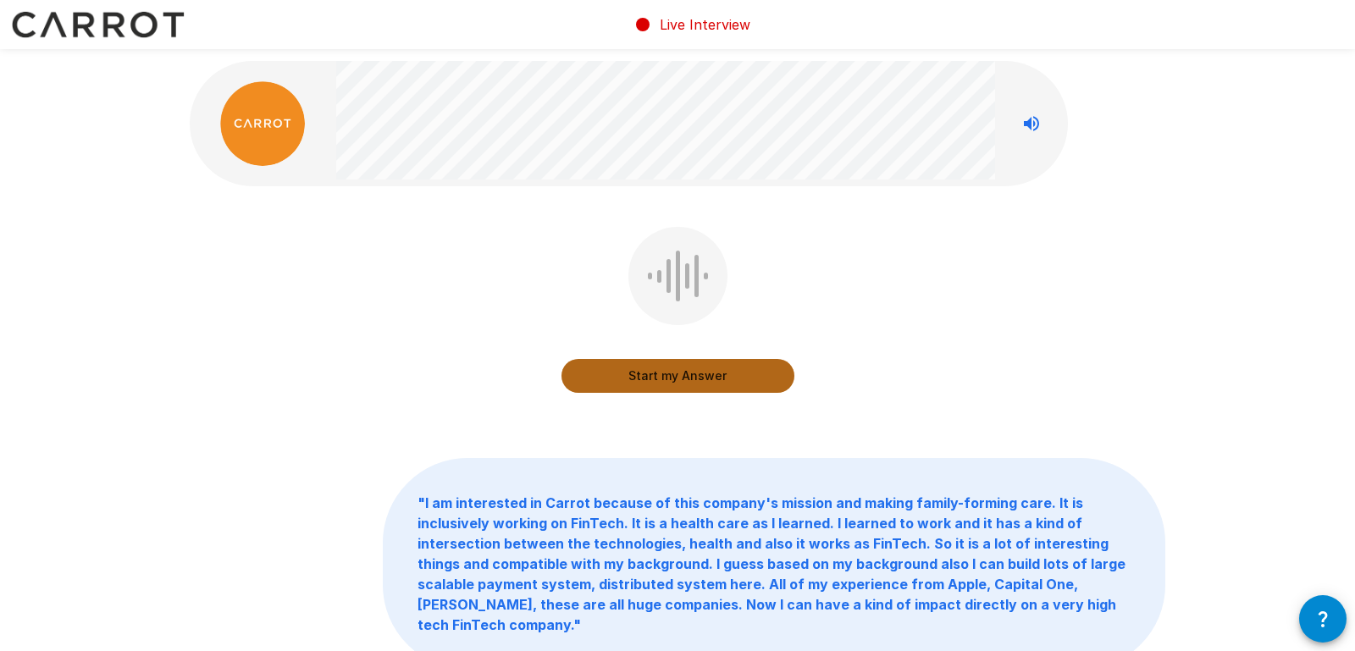
click at [693, 369] on button "Start my Answer" at bounding box center [677, 376] width 233 height 34
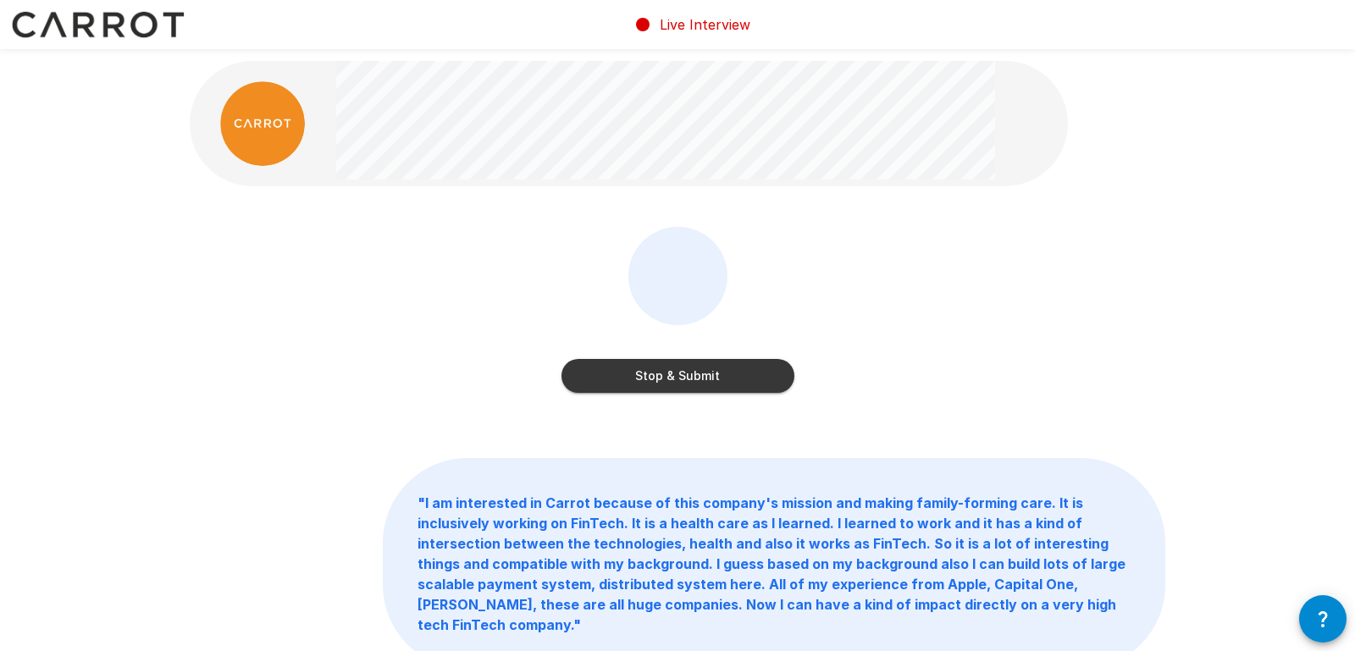
click at [693, 369] on button "Stop & Submit" at bounding box center [677, 376] width 233 height 34
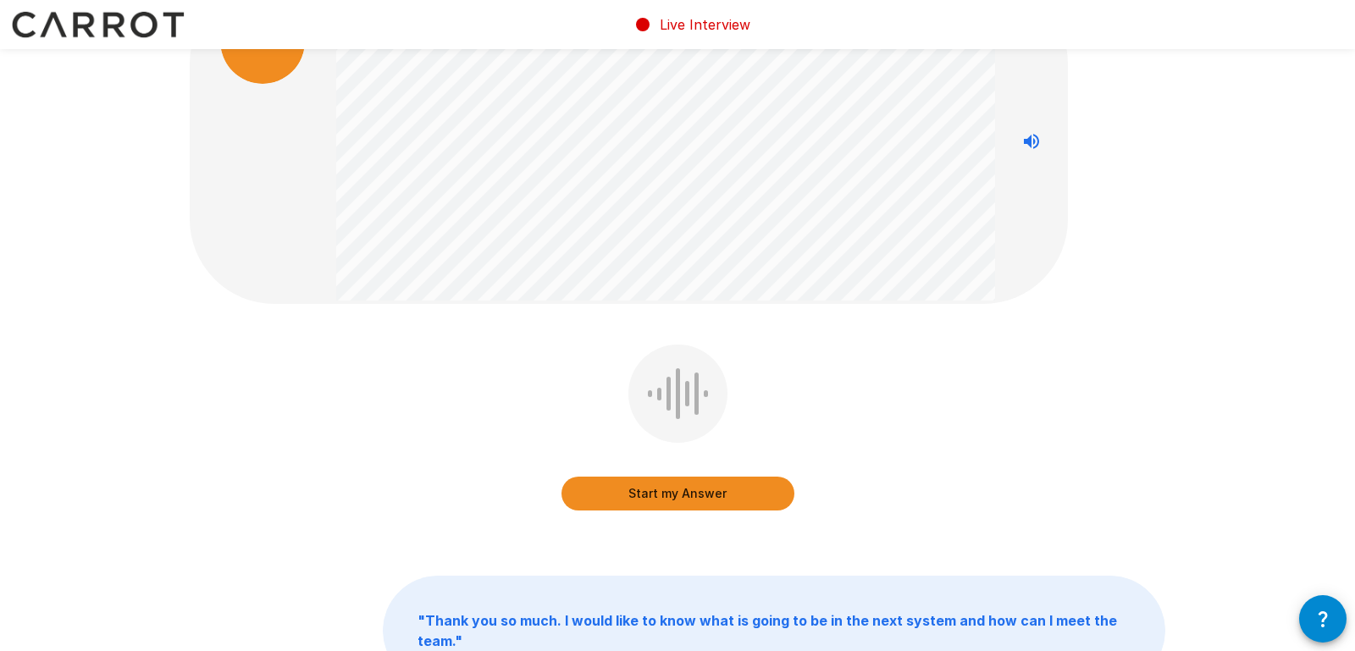
scroll to position [80, 0]
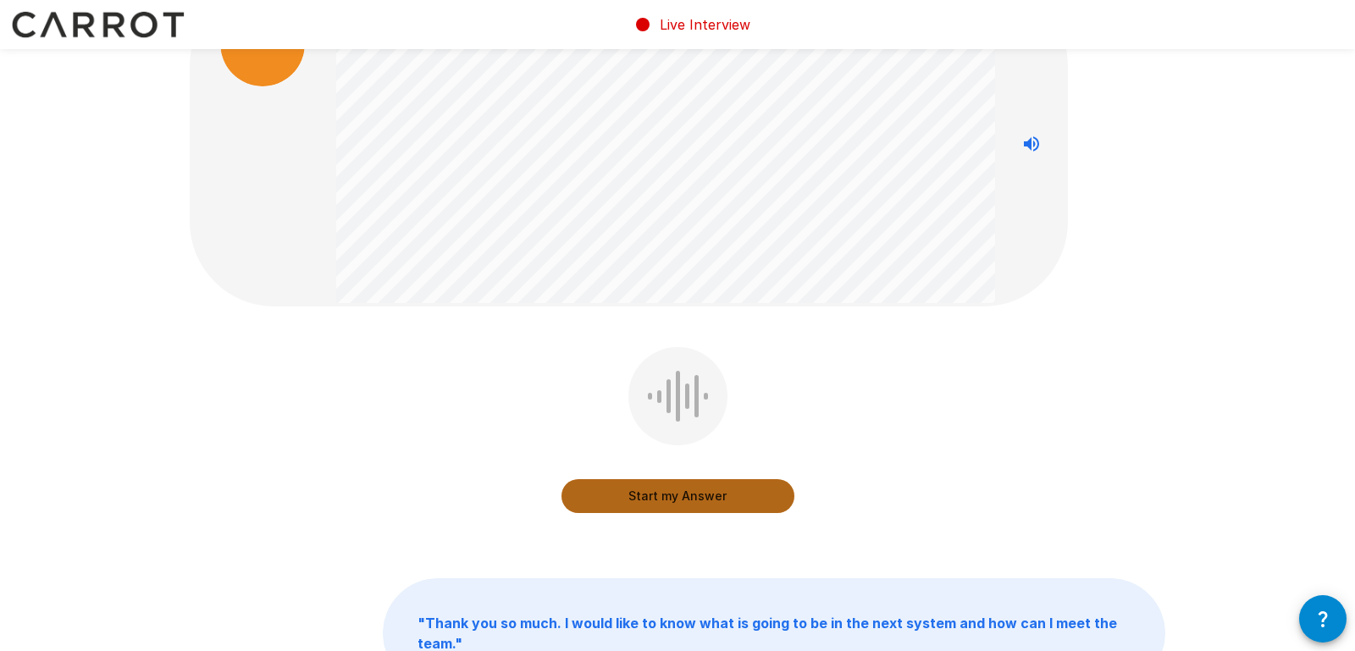
click at [739, 490] on button "Start my Answer" at bounding box center [677, 496] width 233 height 34
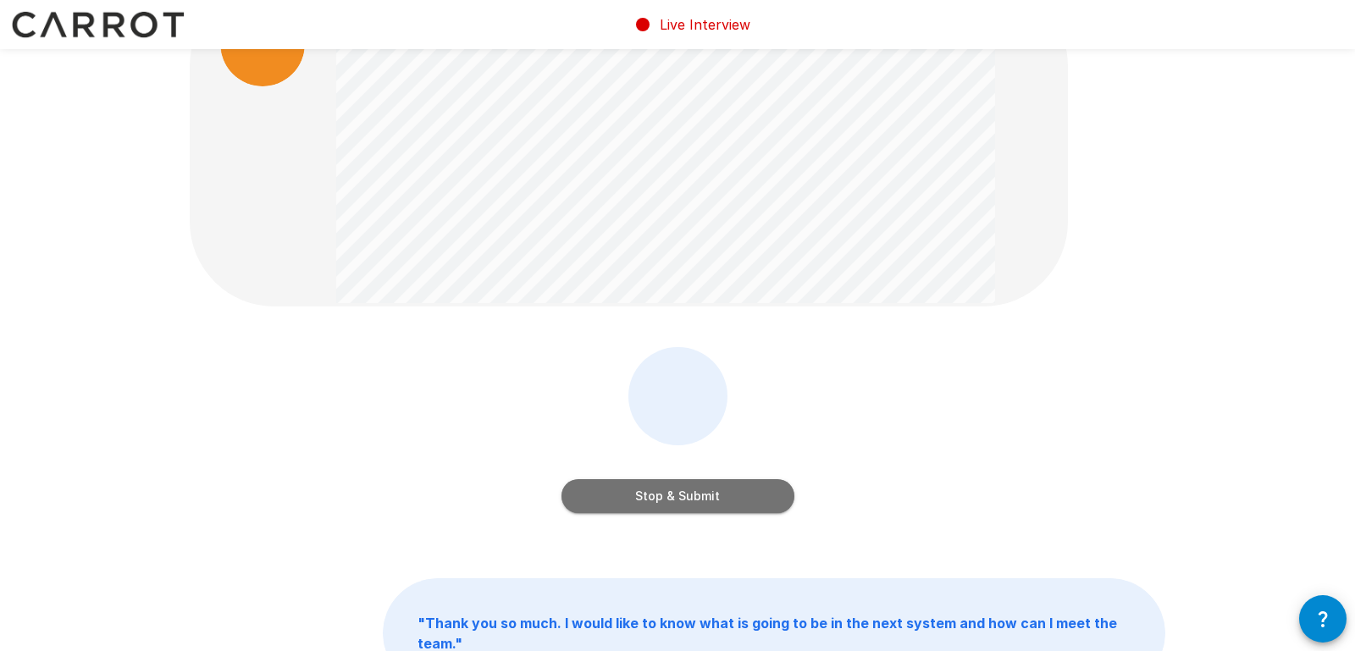
click at [719, 495] on button "Stop & Submit" at bounding box center [677, 496] width 233 height 34
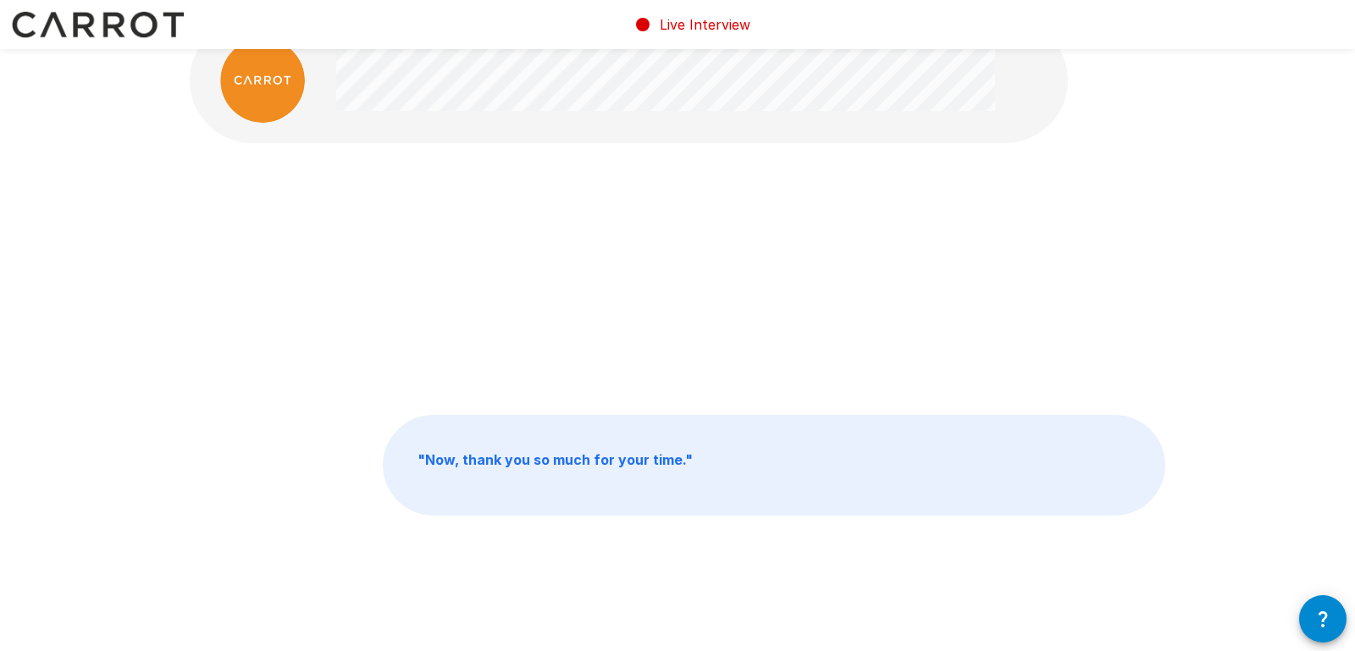
scroll to position [0, 0]
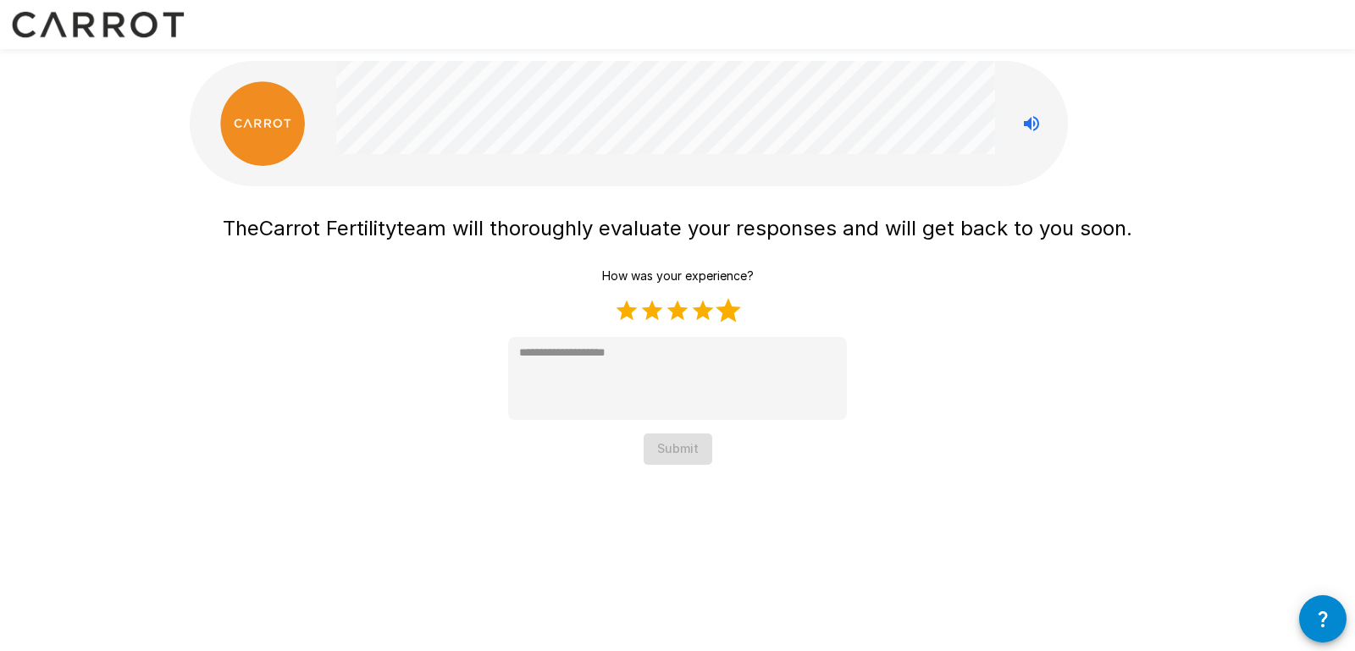
click at [733, 307] on label "5 Stars" at bounding box center [727, 310] width 25 height 25
type textarea "*"
click at [696, 461] on button "Submit" at bounding box center [677, 448] width 69 height 31
